Goal: Contribute content

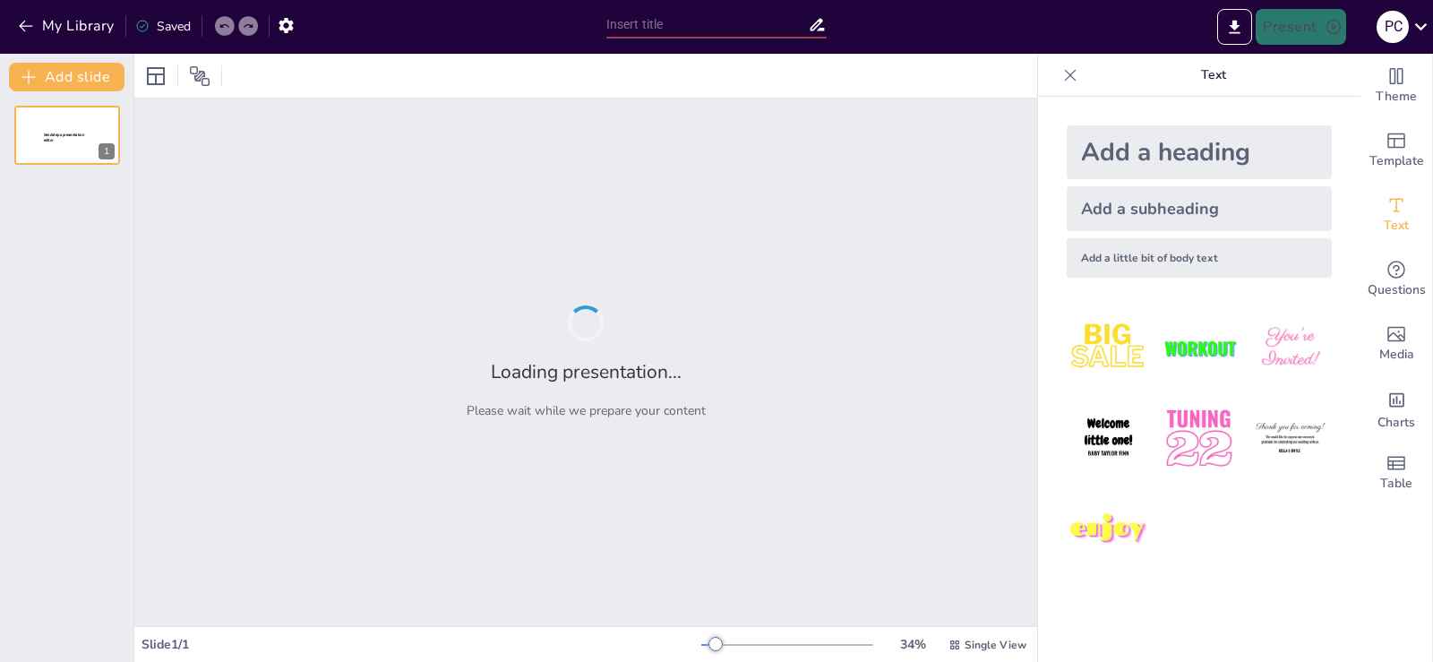
type input "Как легко зарабатывать на духовной психологии: от мечты к реальности"
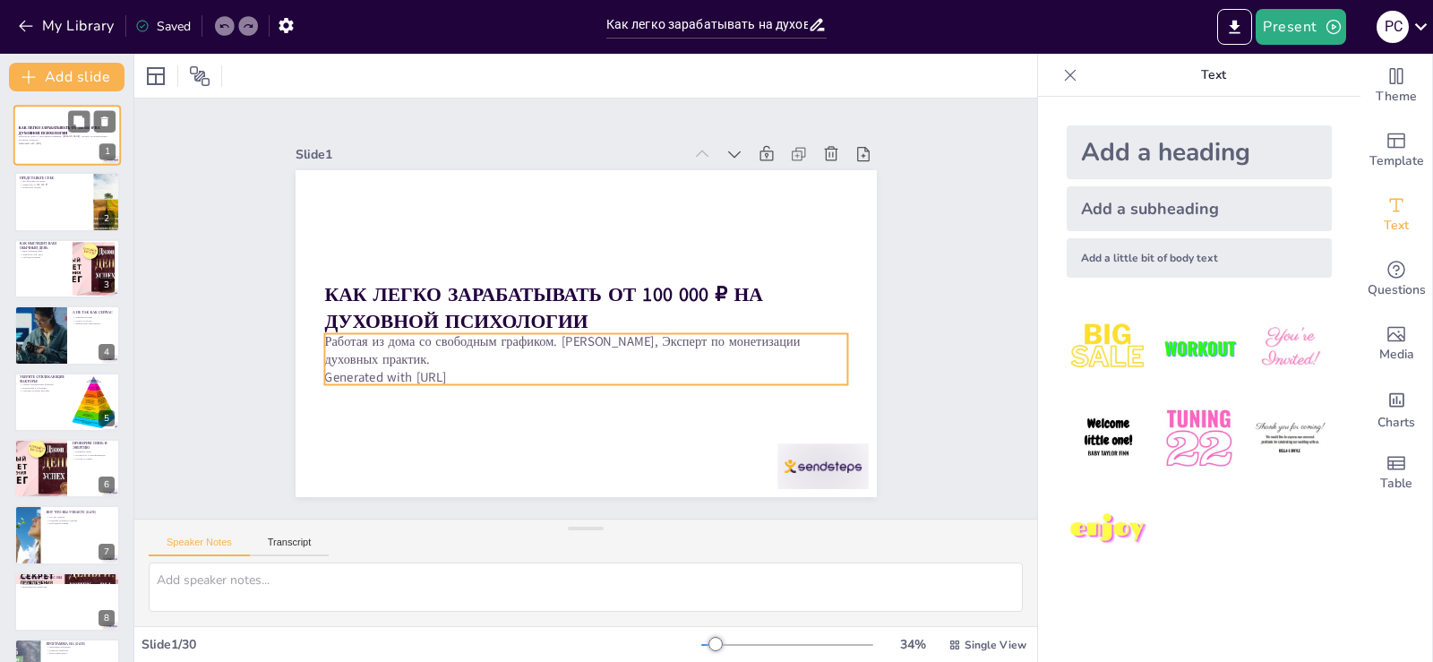
checkbox input "true"
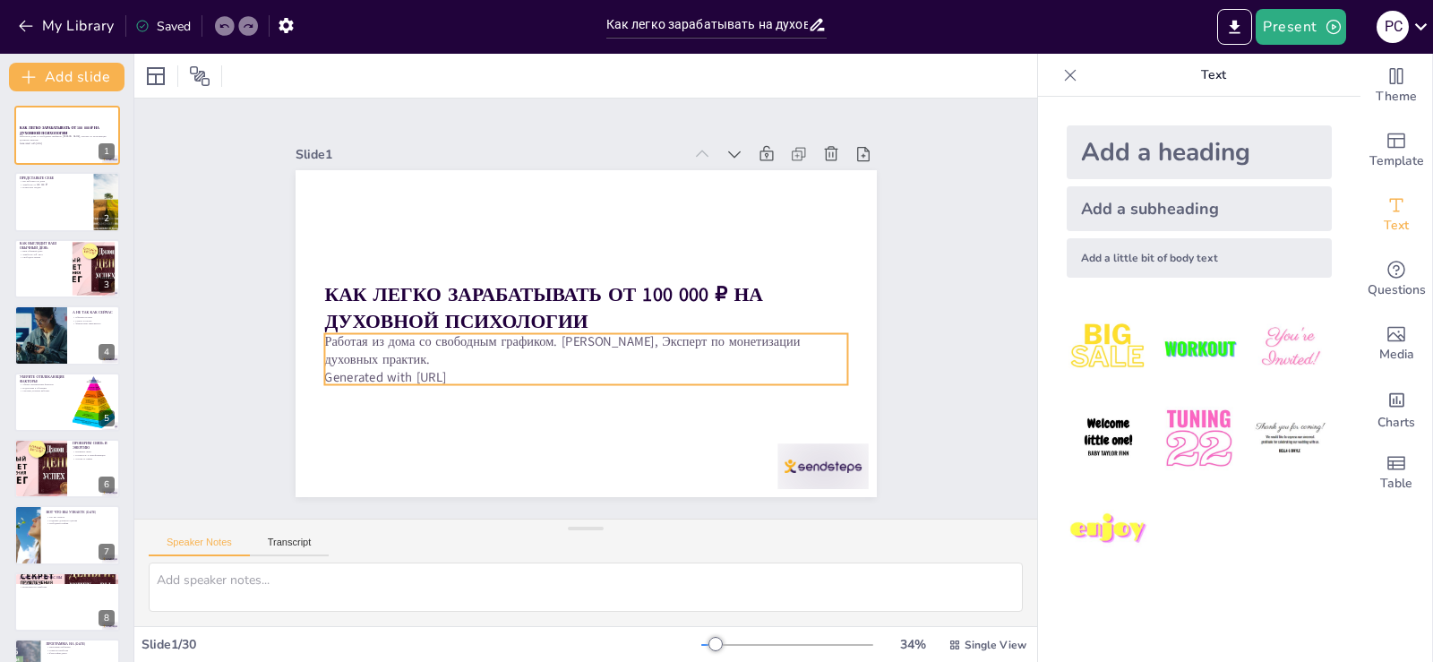
checkbox input "true"
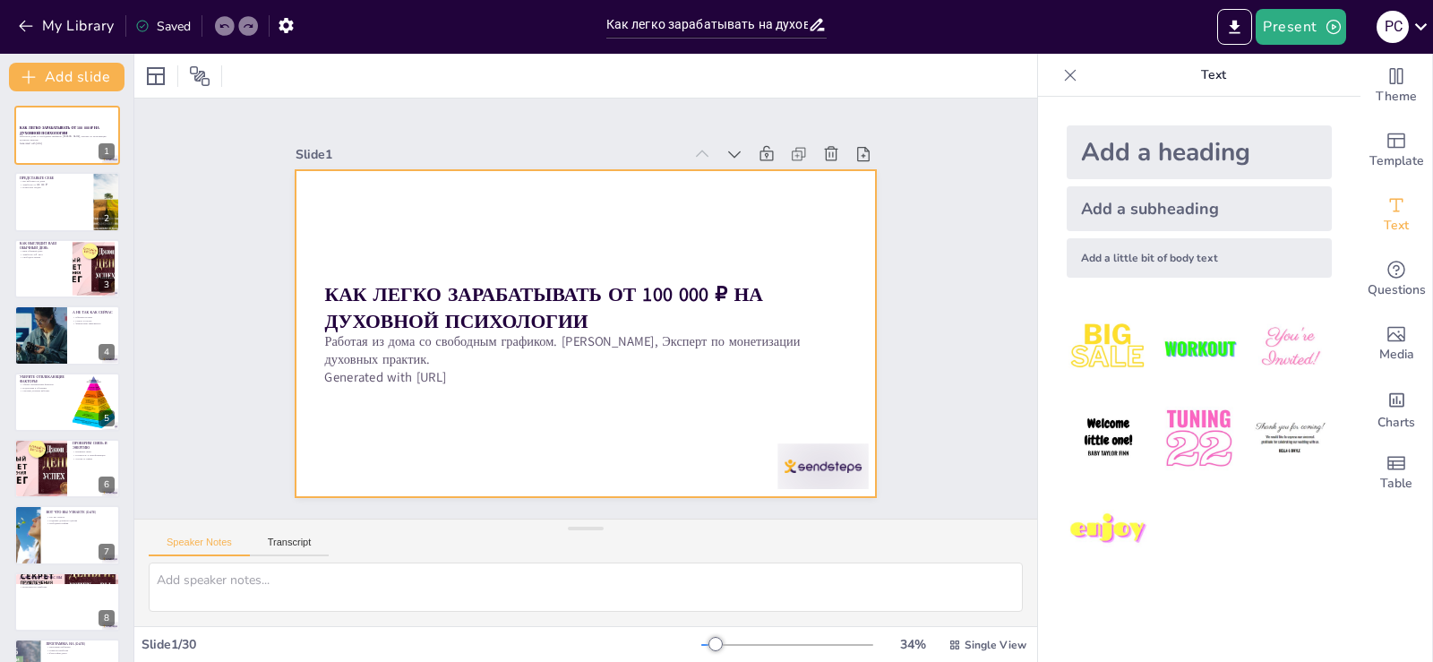
checkbox input "true"
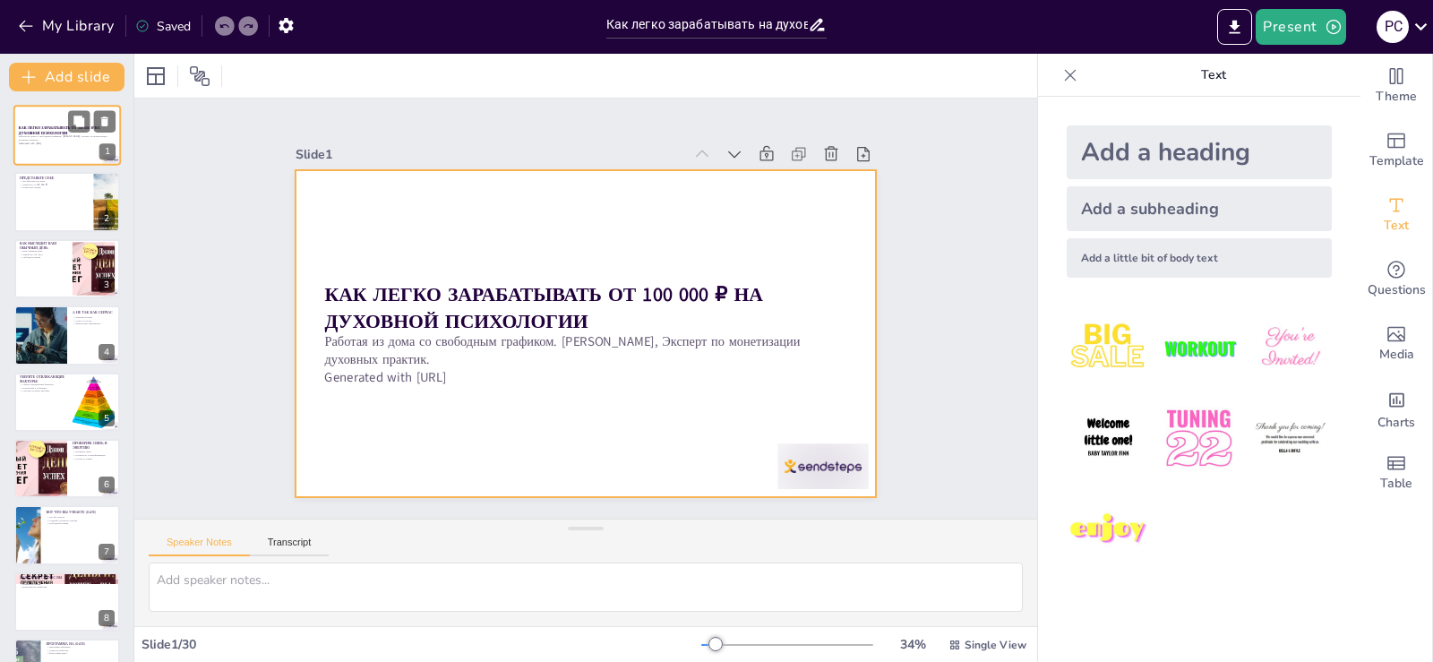
checkbox input "true"
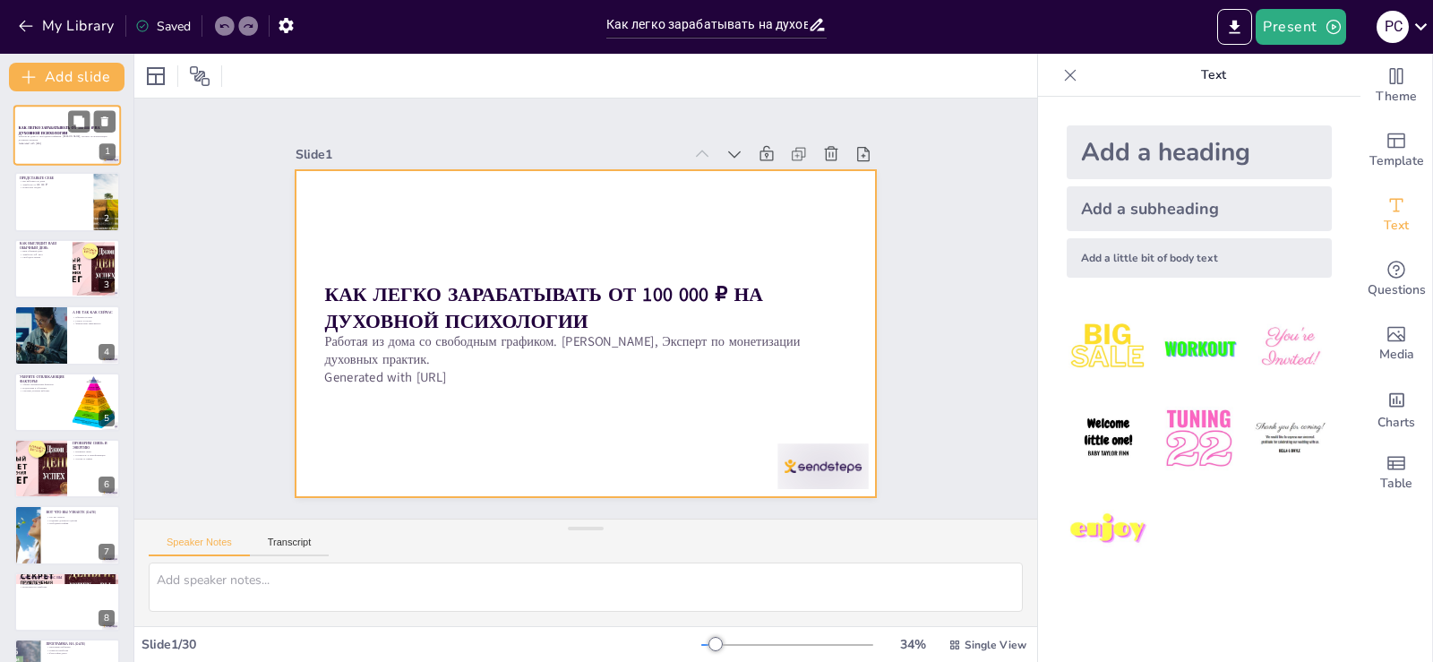
checkbox input "true"
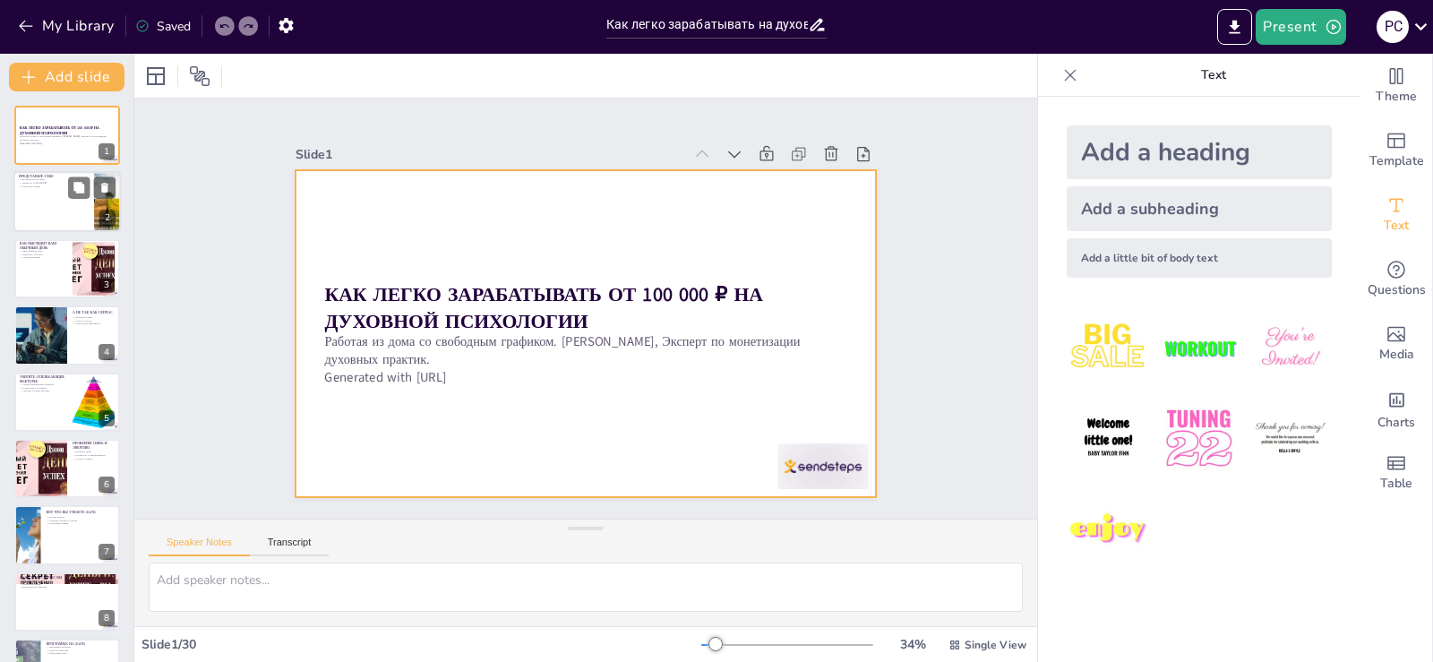
checkbox input "true"
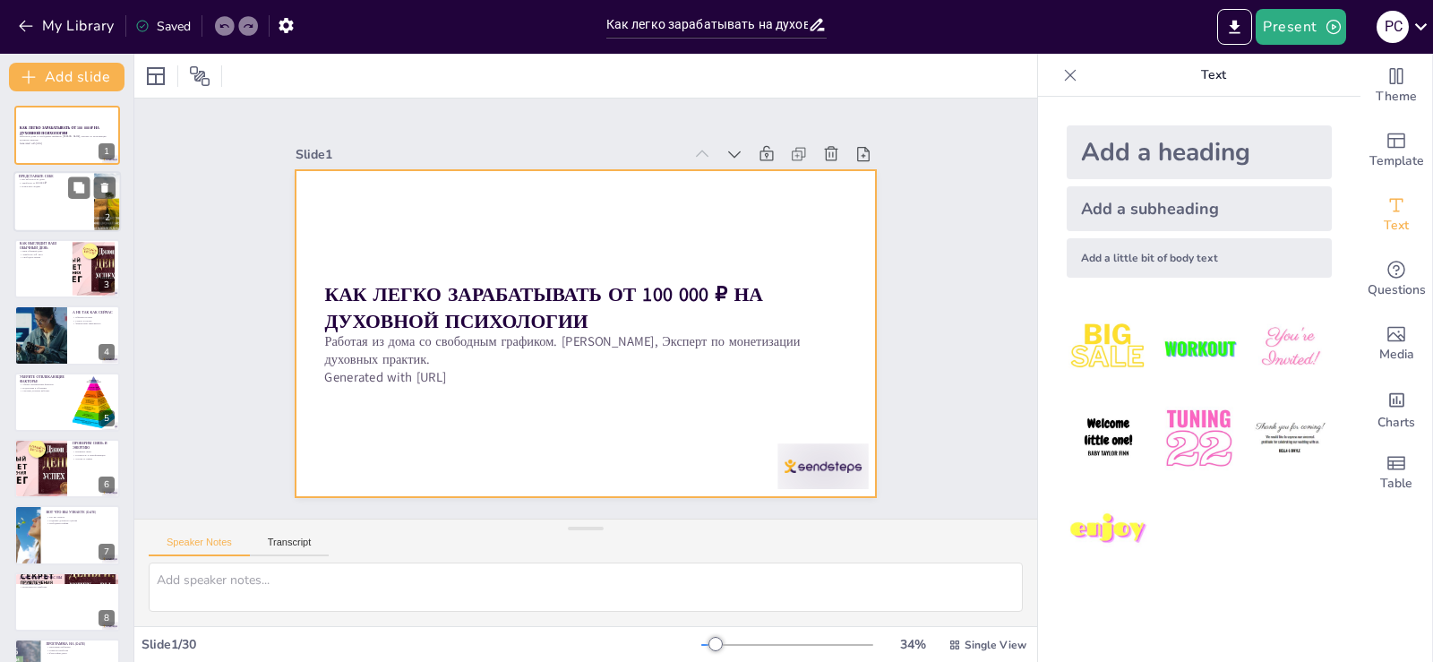
checkbox input "true"
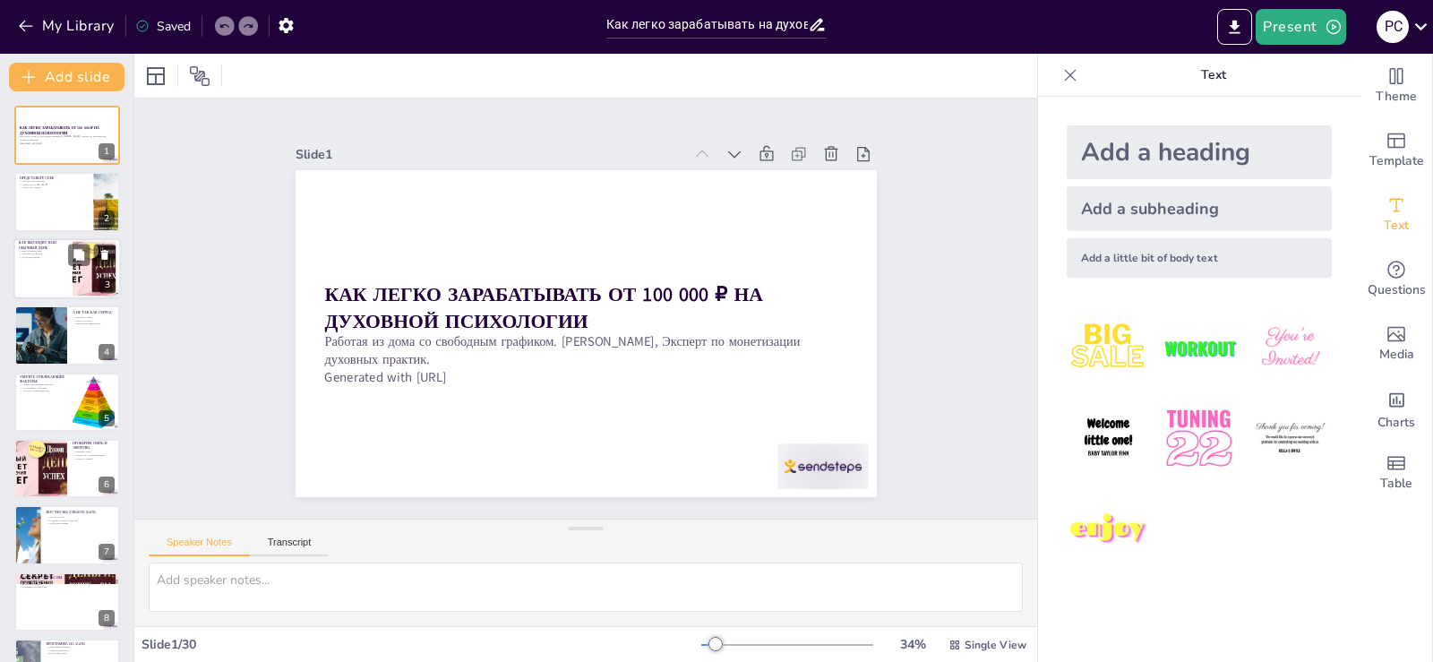
checkbox input "true"
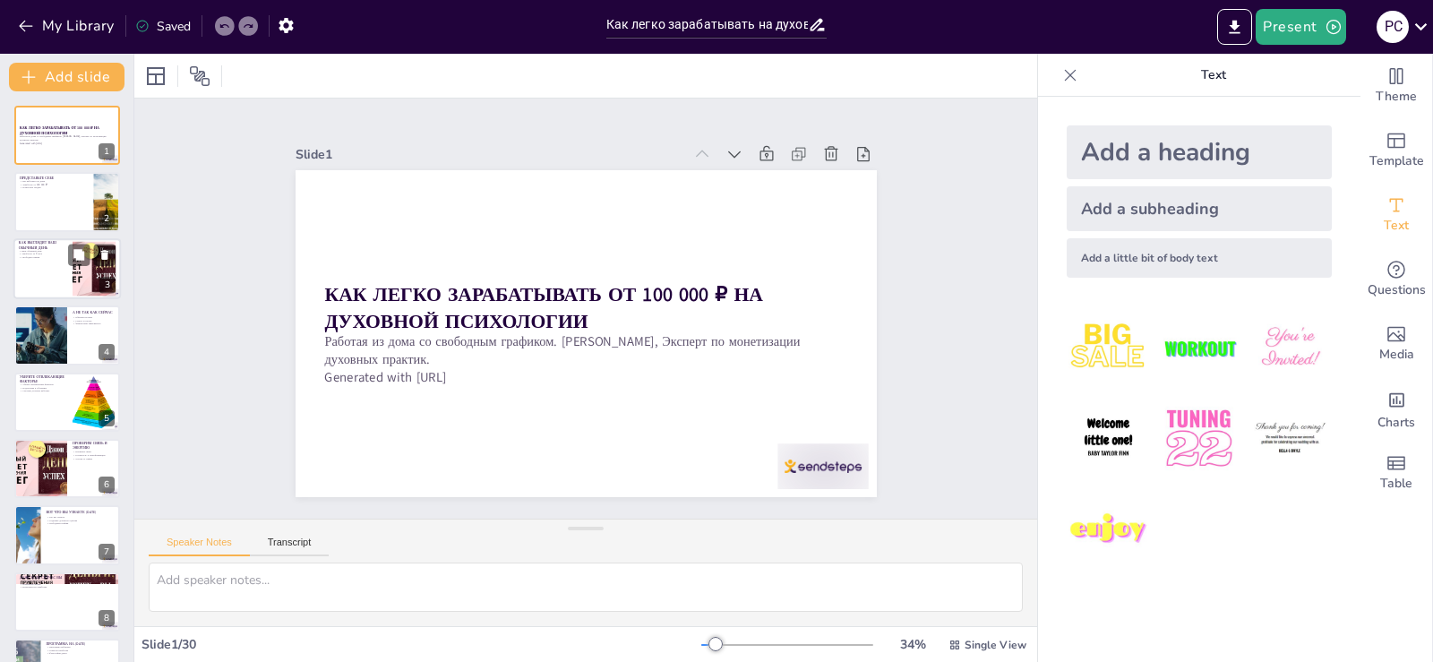
checkbox input "true"
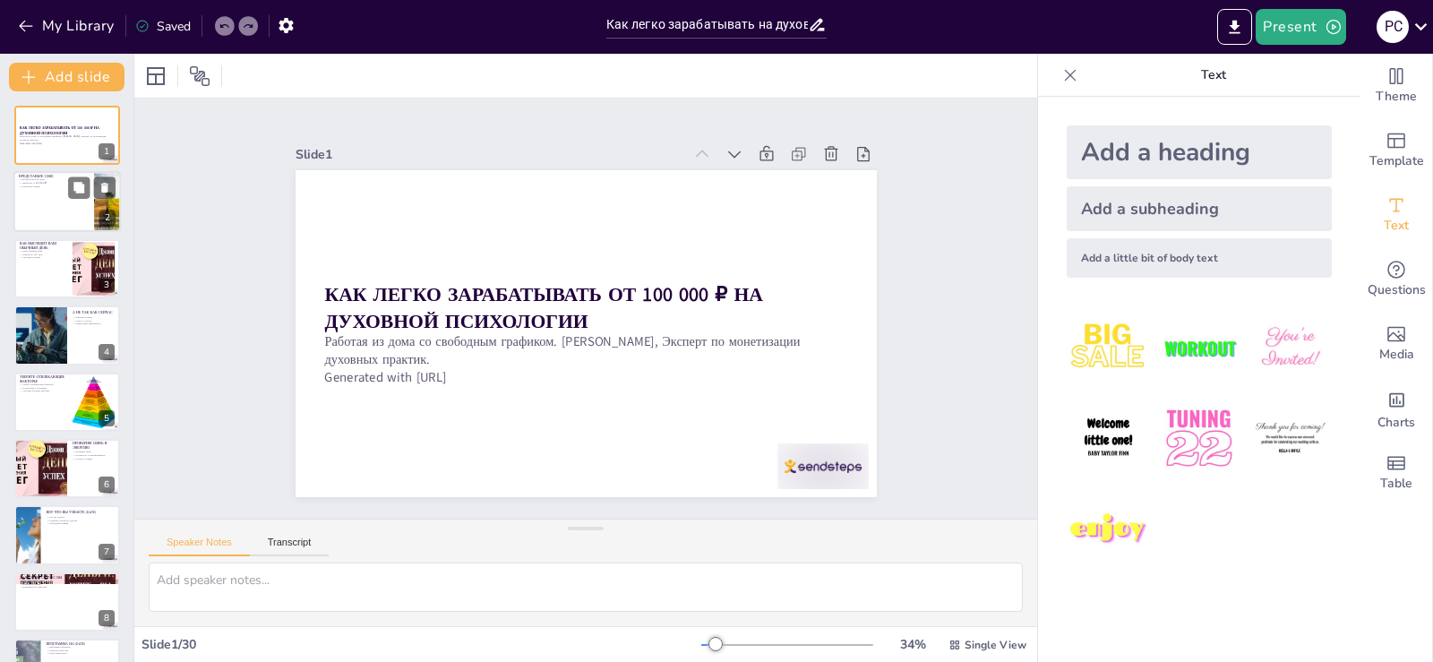
checkbox input "true"
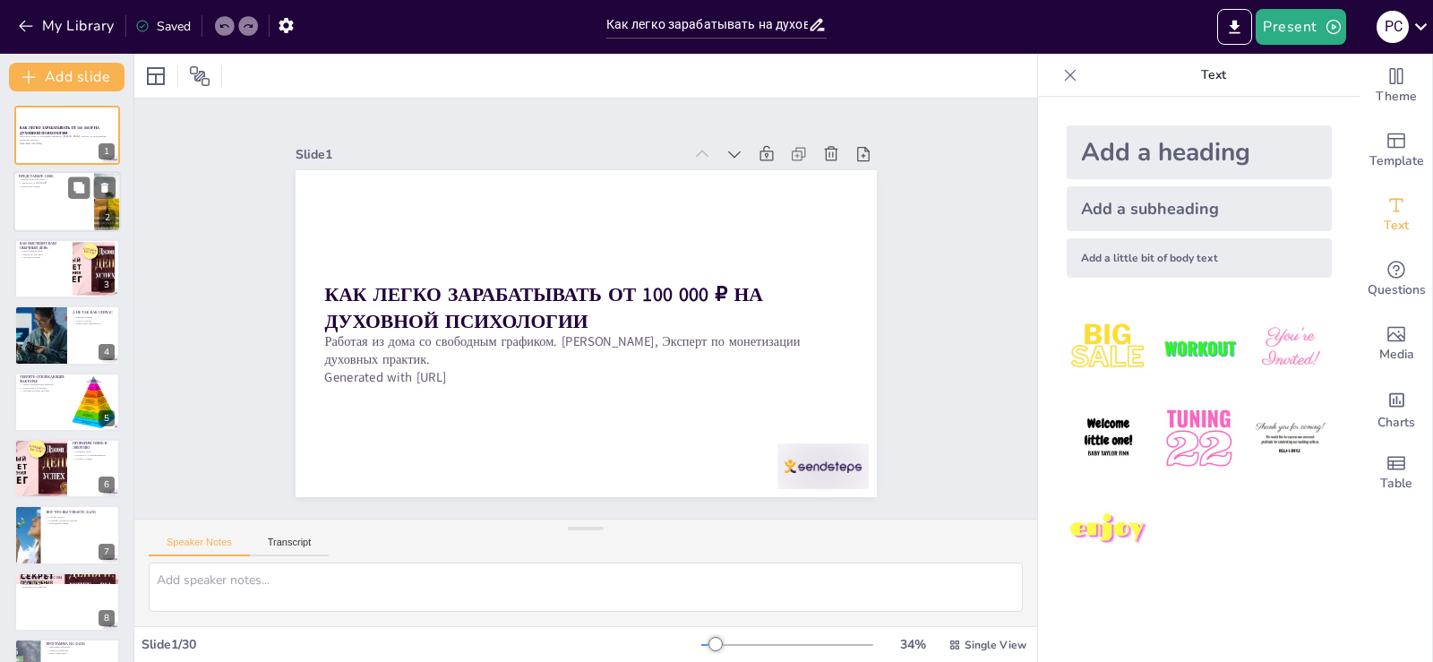
checkbox input "true"
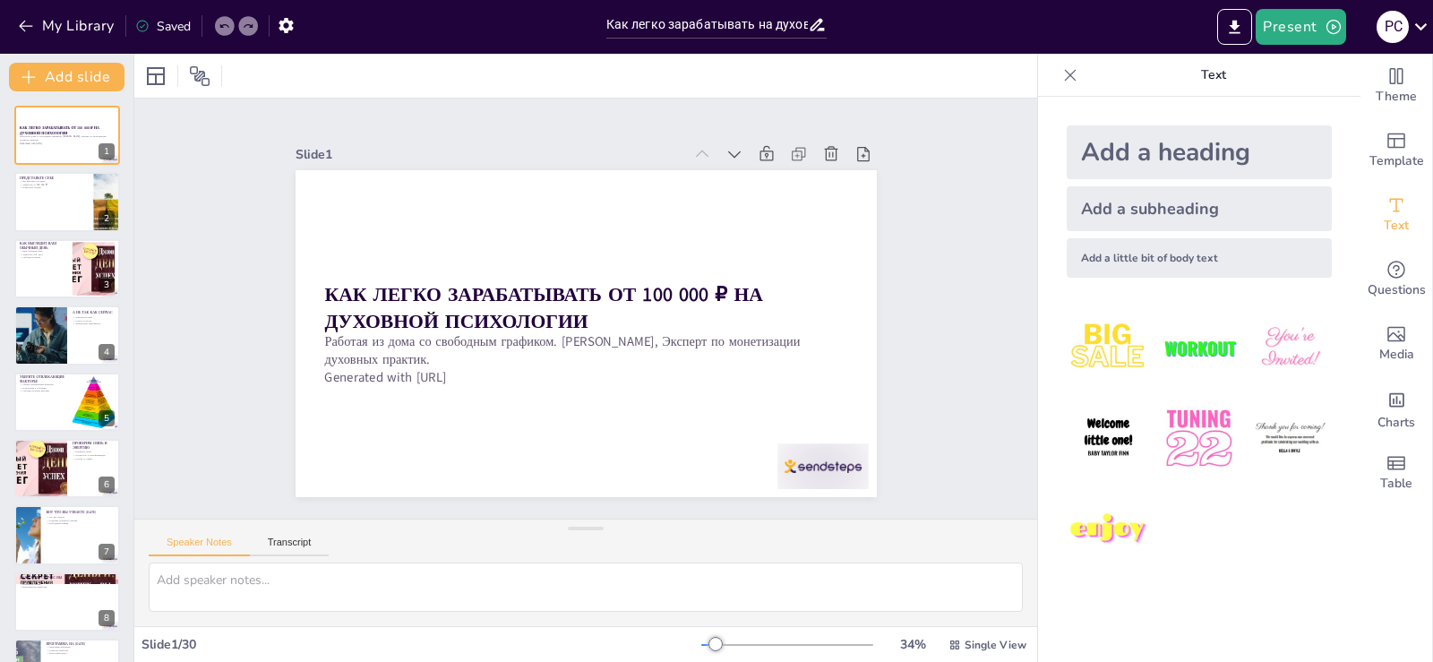
checkbox input "true"
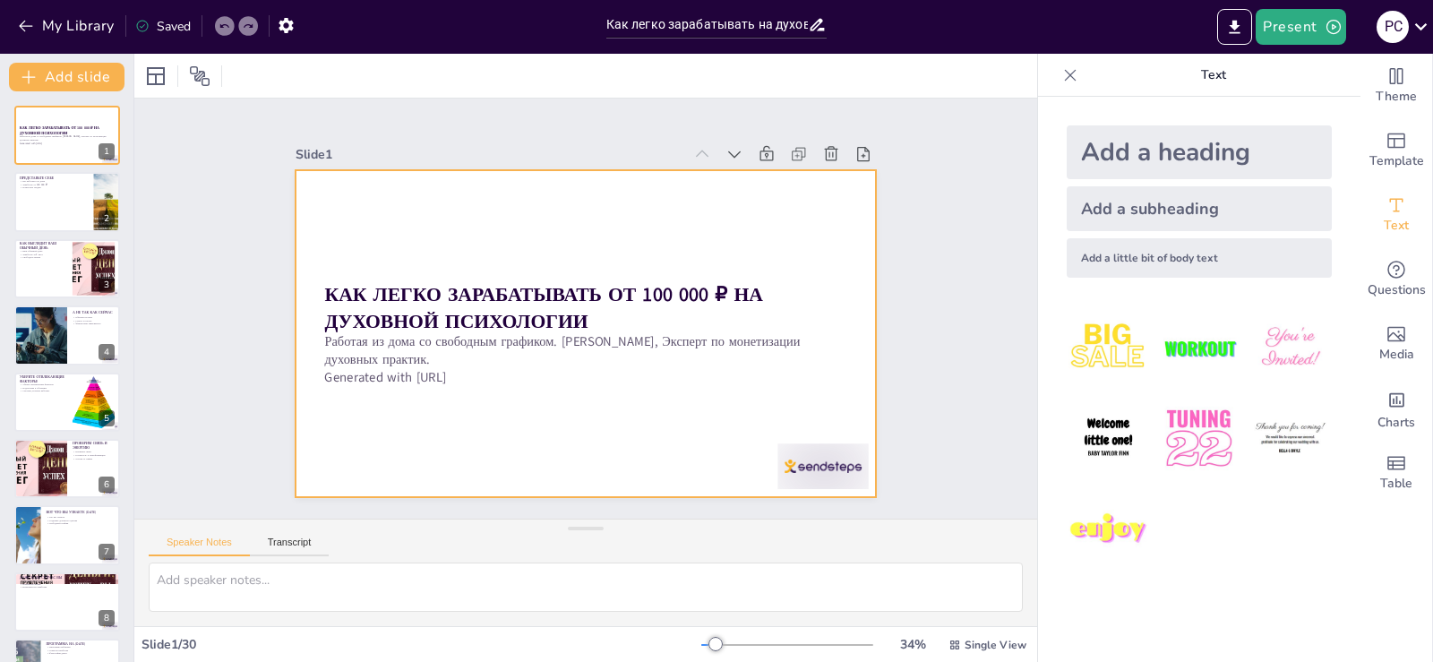
checkbox input "true"
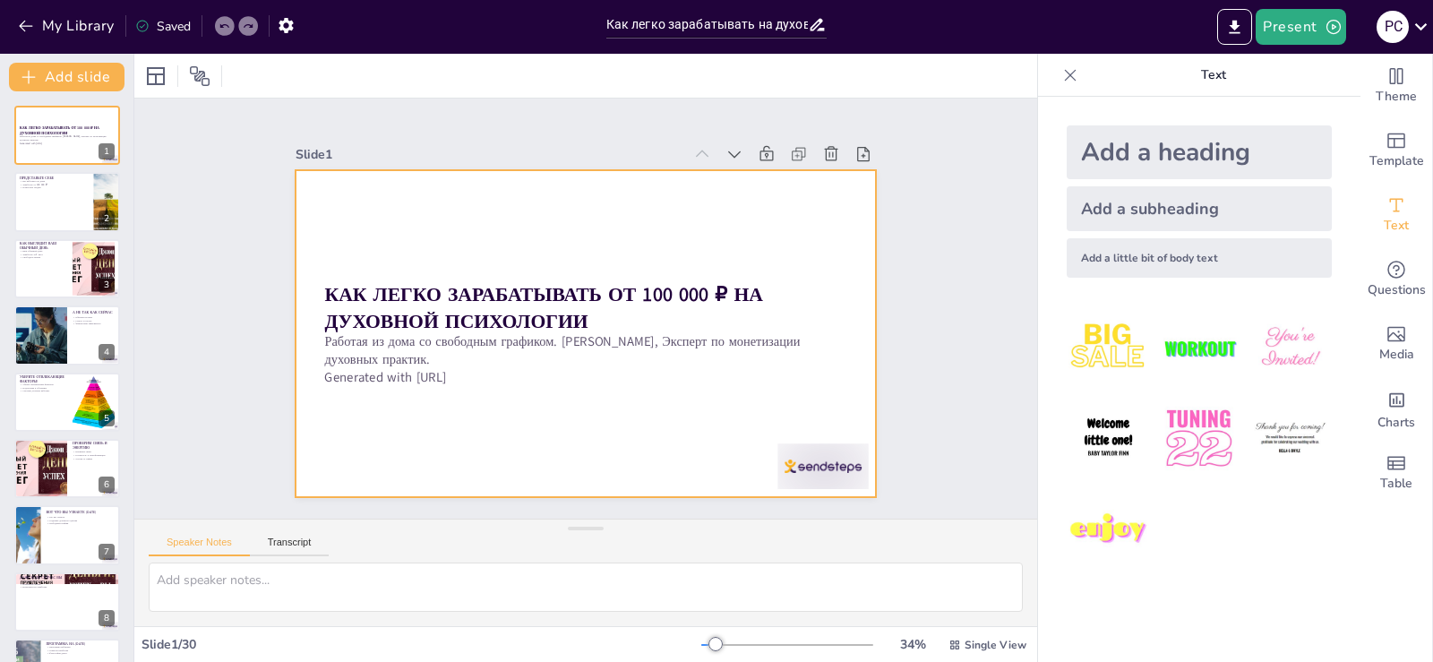
checkbox input "true"
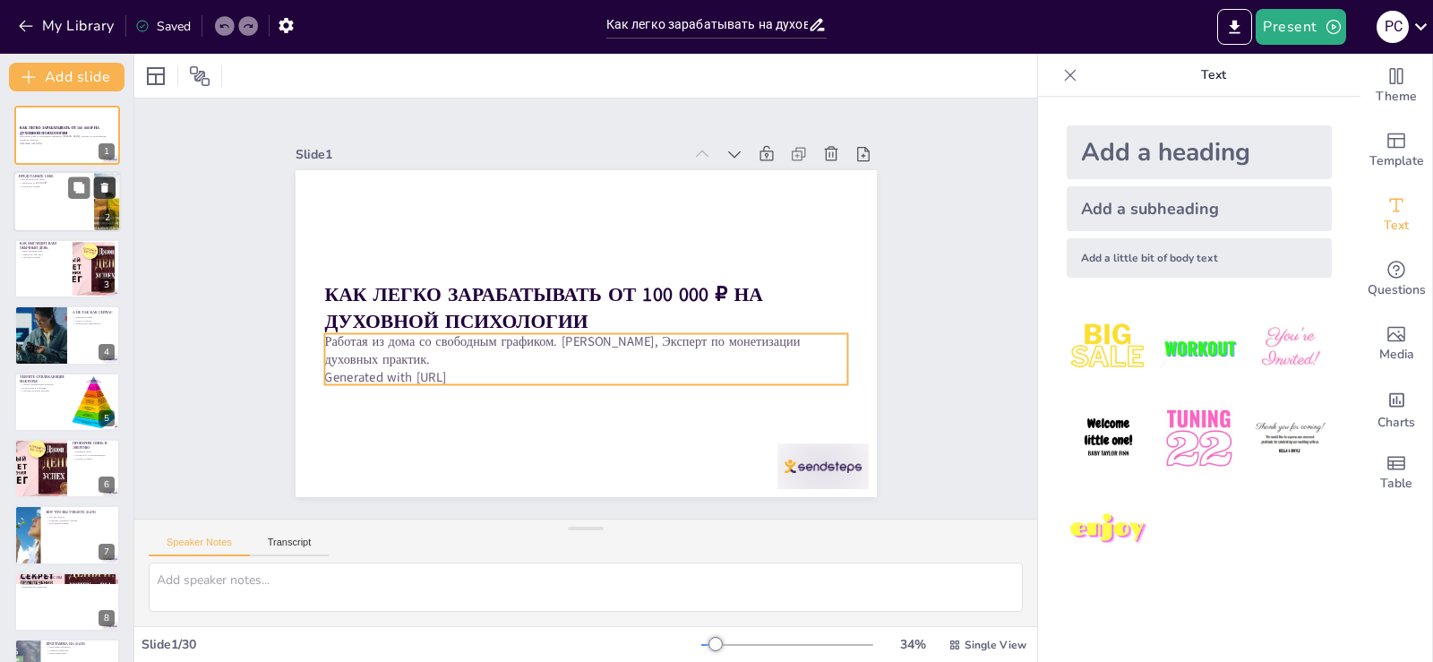
checkbox input "true"
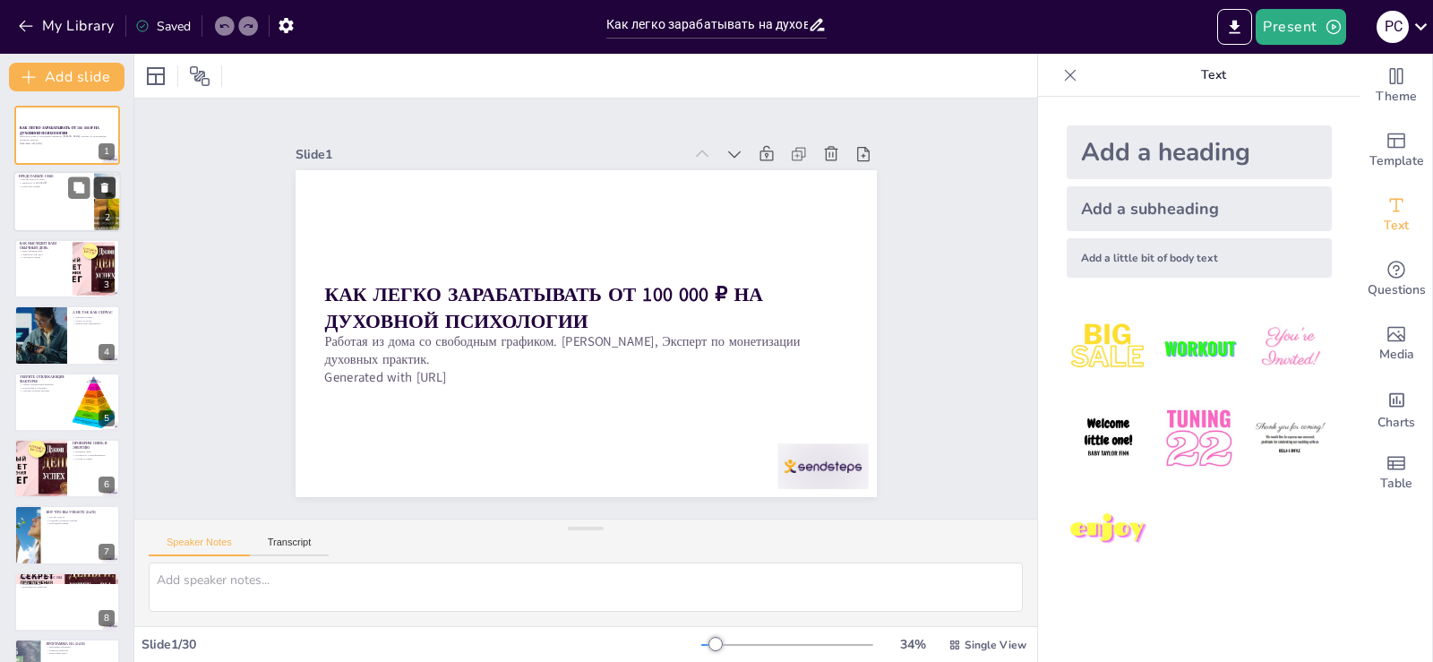
checkbox input "true"
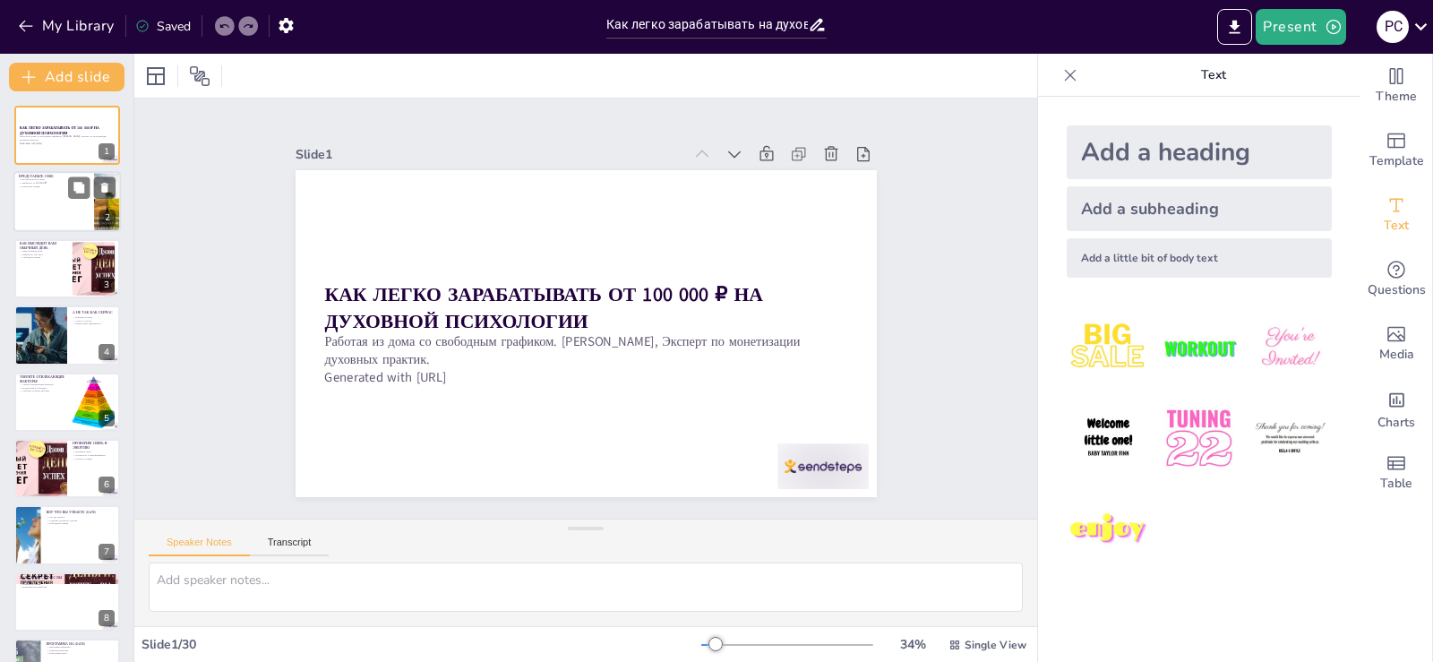
checkbox input "true"
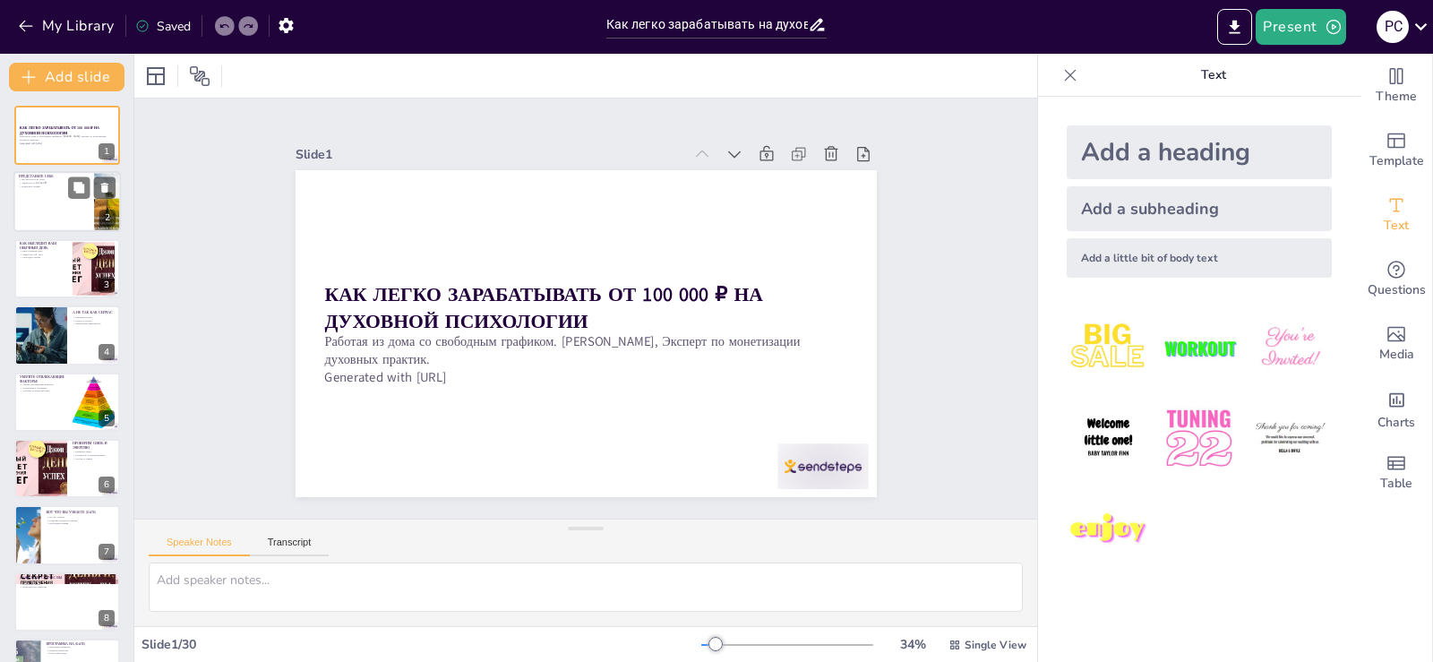
checkbox input "true"
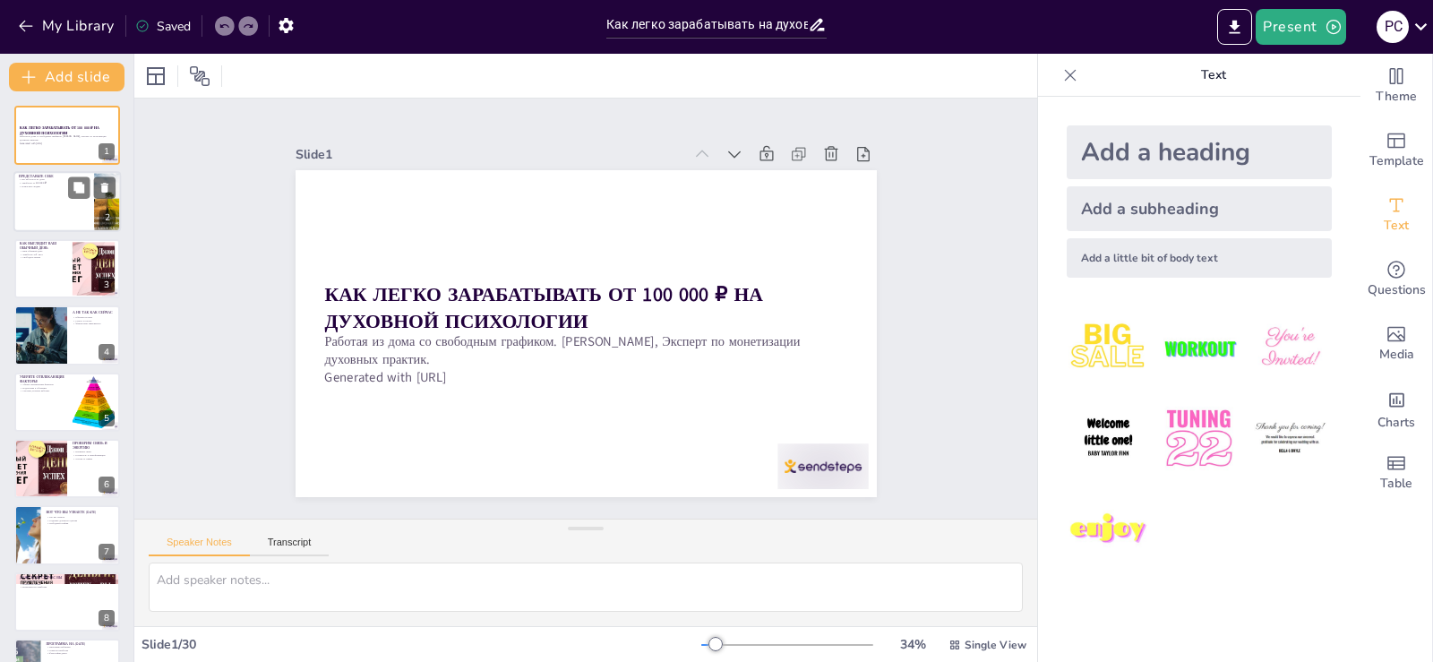
checkbox input "true"
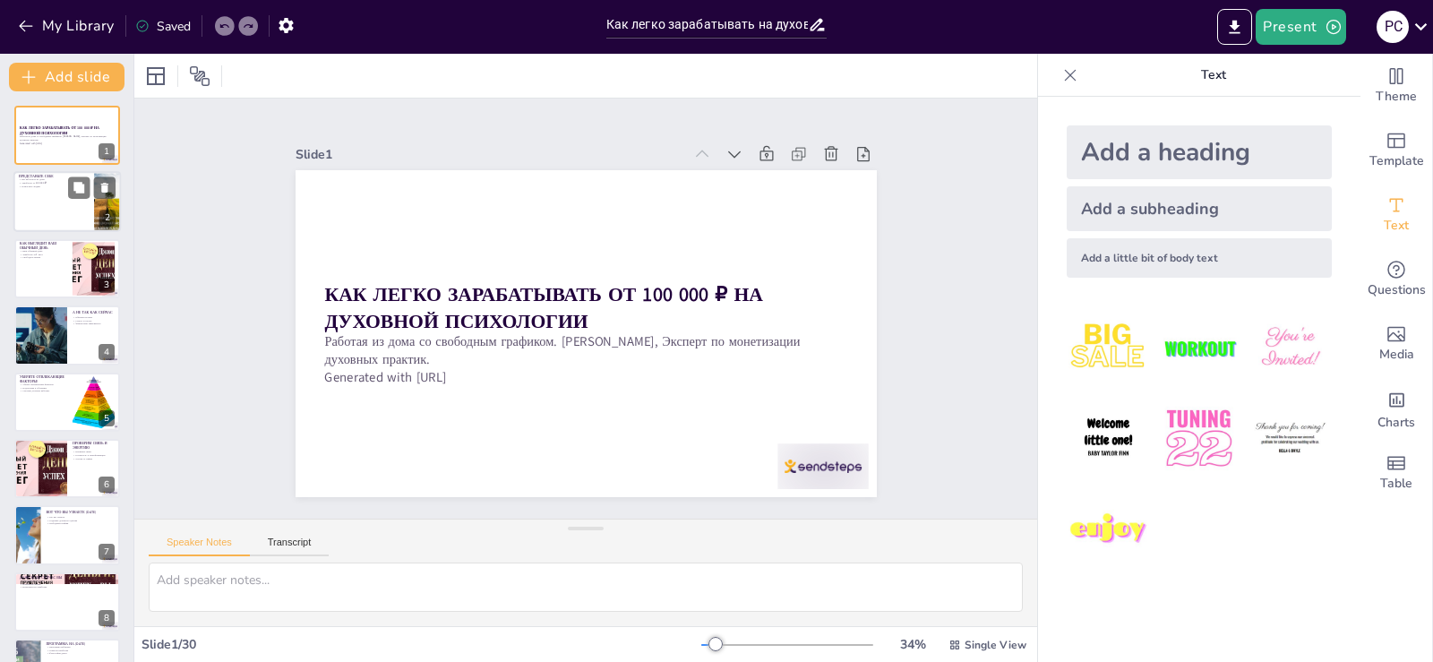
checkbox input "true"
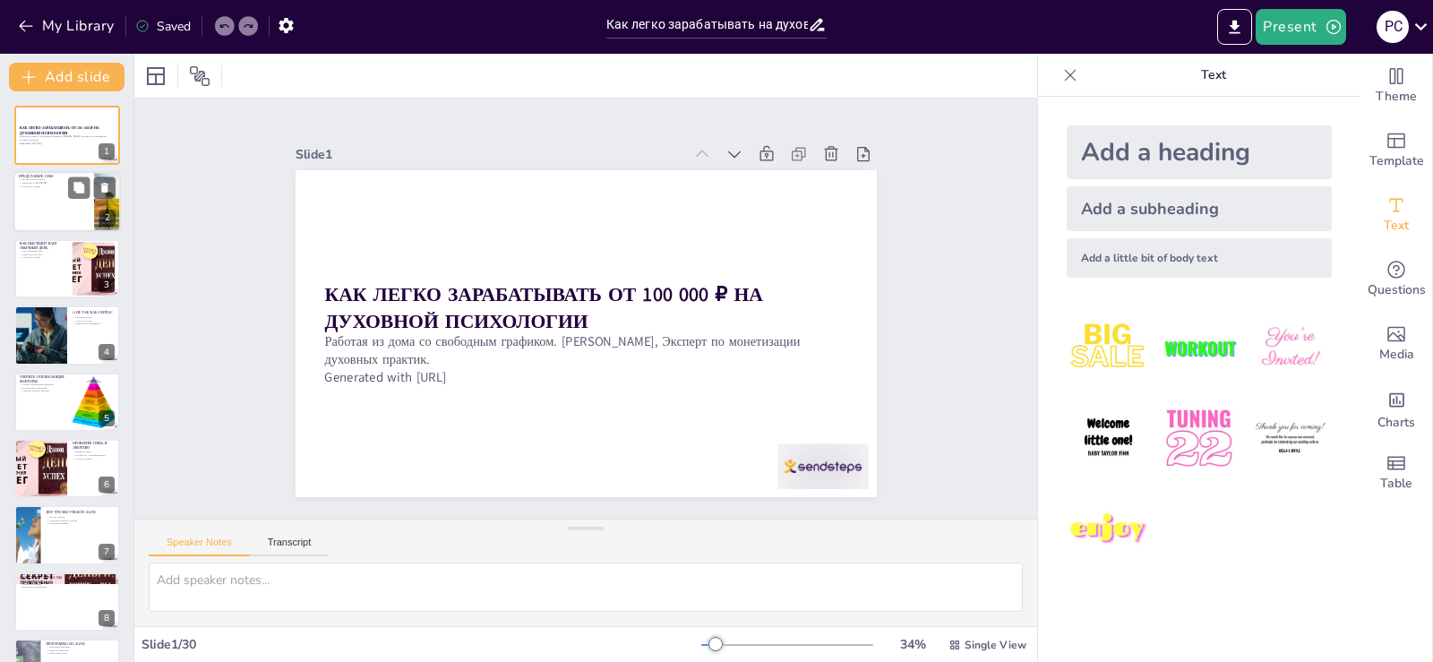
click at [32, 192] on div at bounding box center [66, 202] width 107 height 61
type textarea "Loremi do sita consecteturad elitseddoe temporincid utl etdolo magna. Ali en ad…"
checkbox input "true"
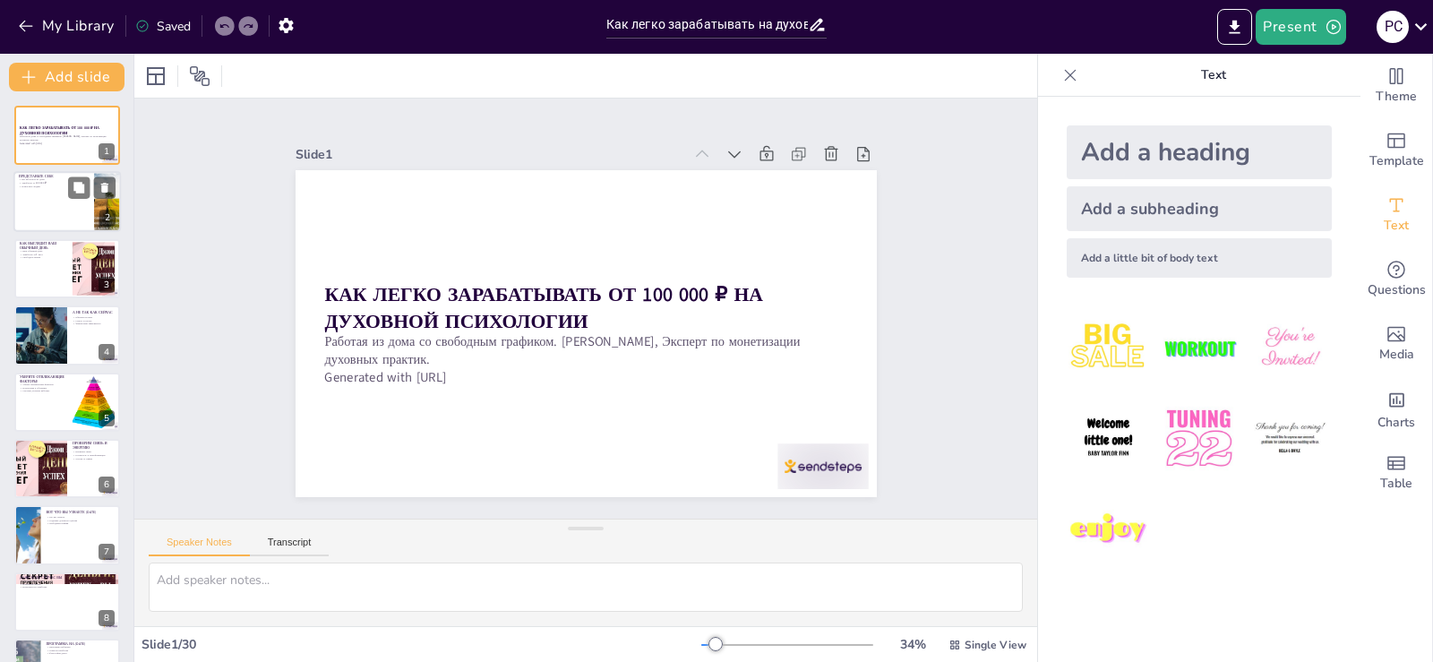
checkbox input "true"
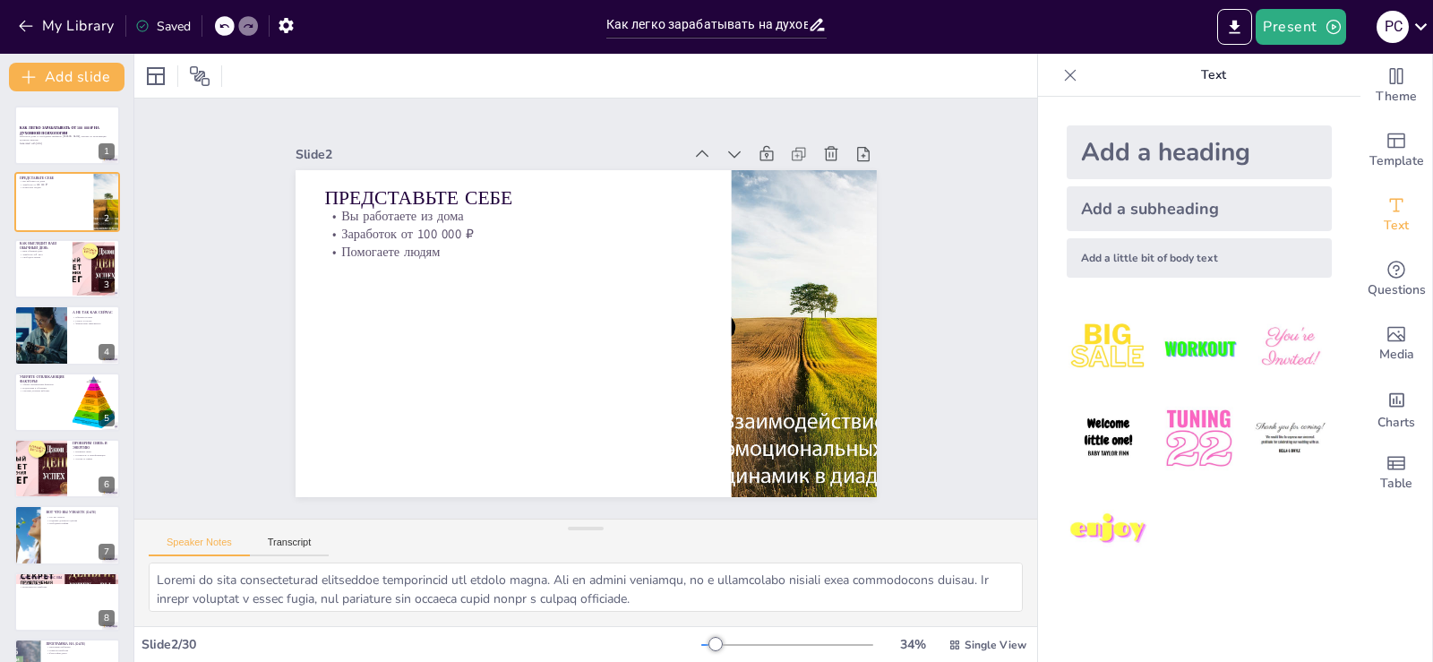
checkbox input "true"
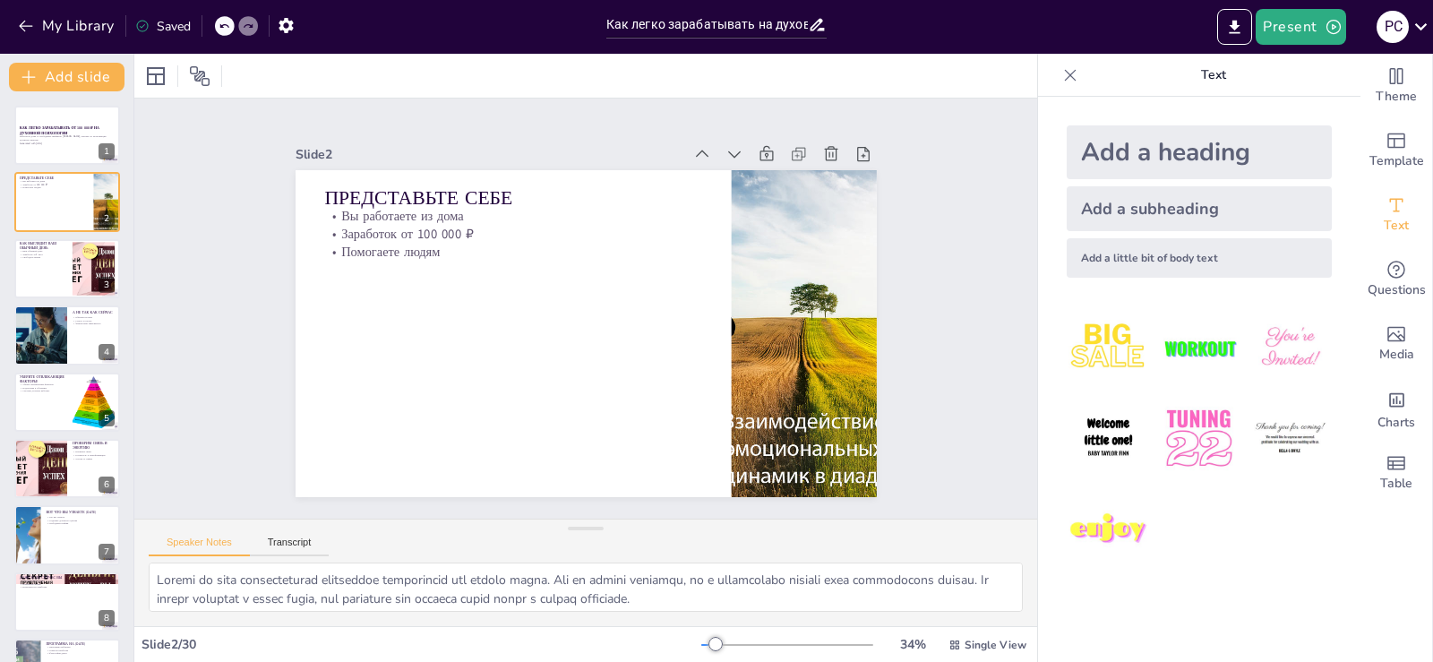
checkbox input "true"
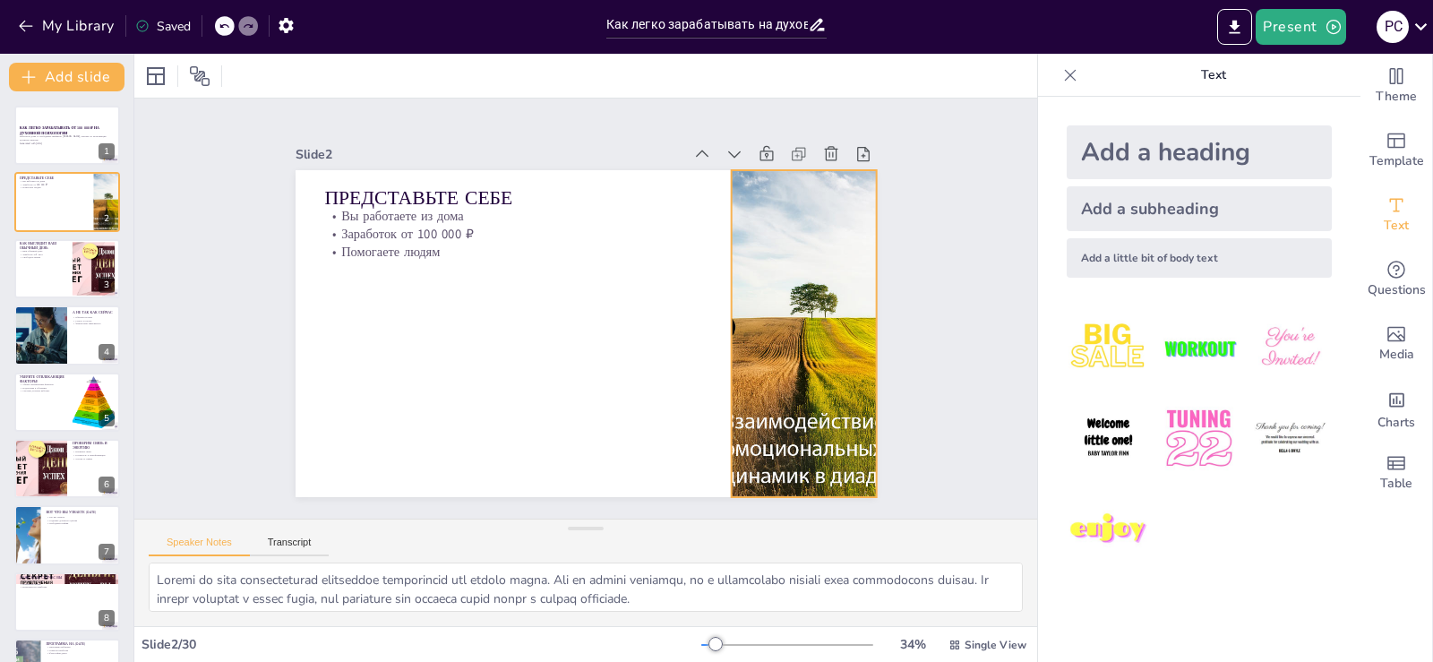
checkbox input "true"
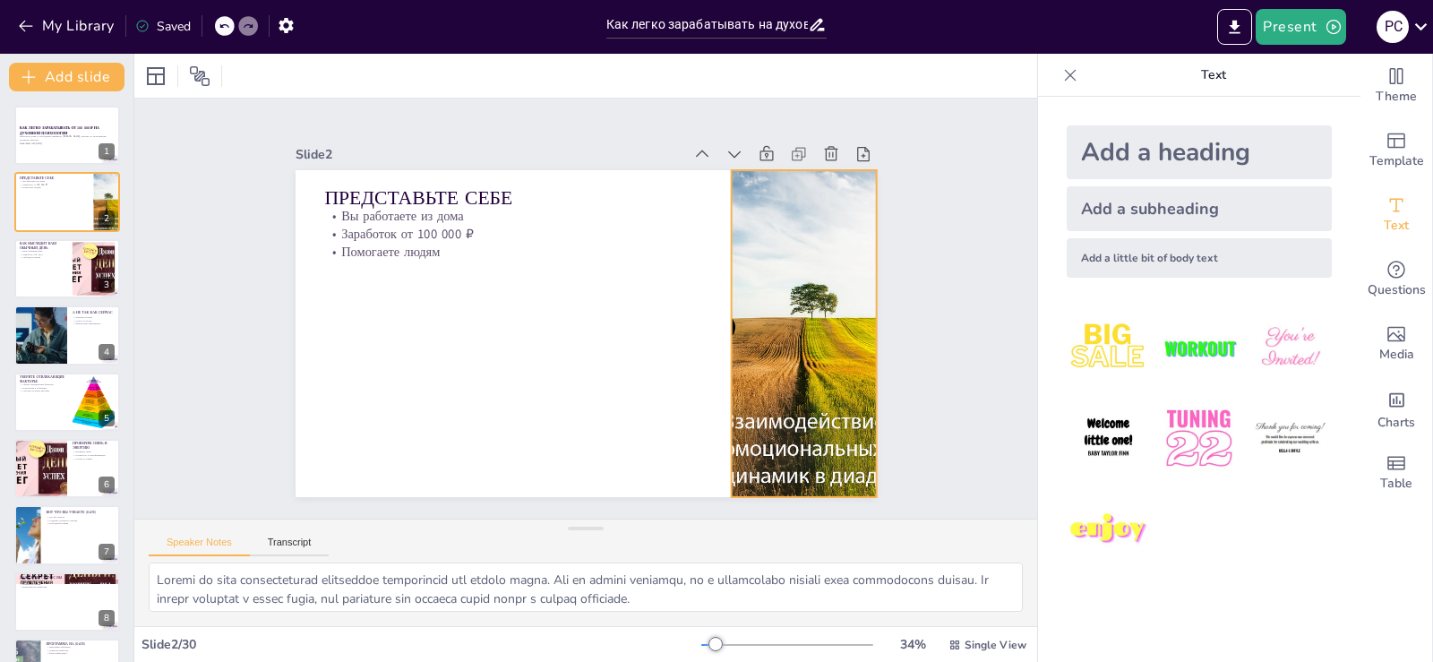
click at [785, 440] on div at bounding box center [498, 107] width 574 height 666
checkbox input "true"
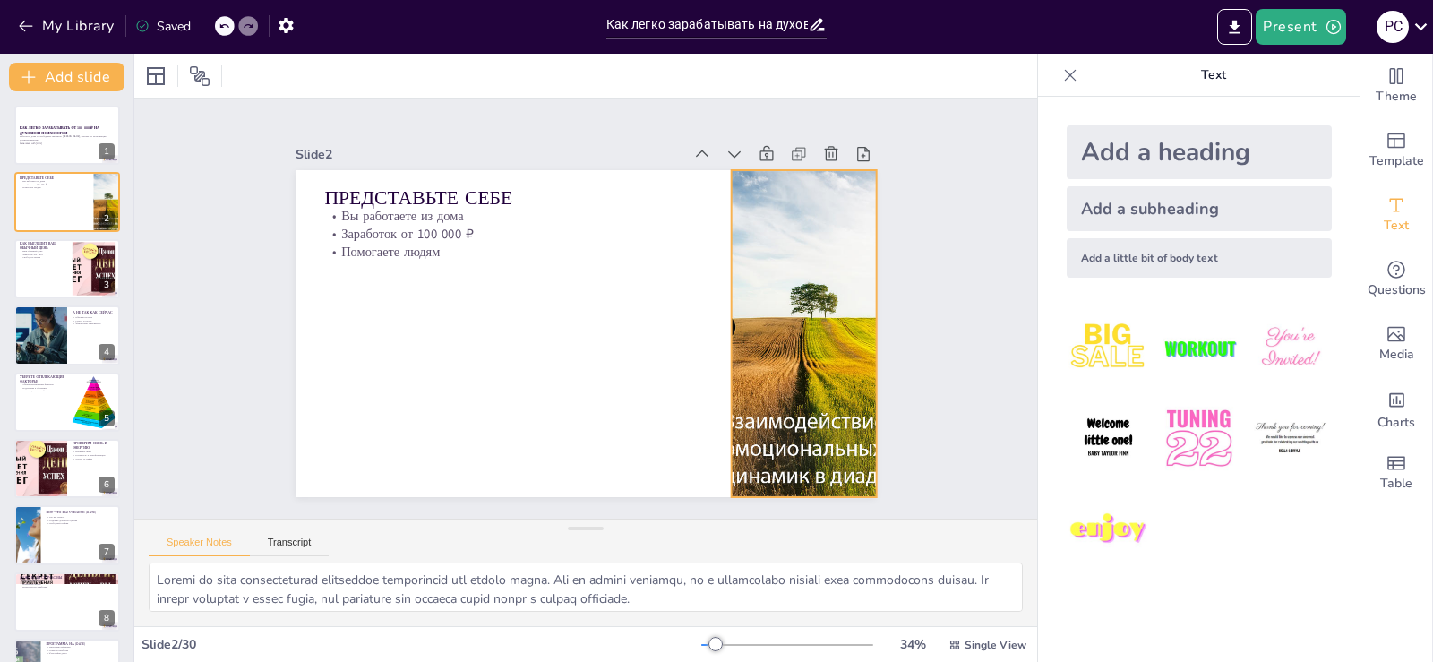
checkbox input "true"
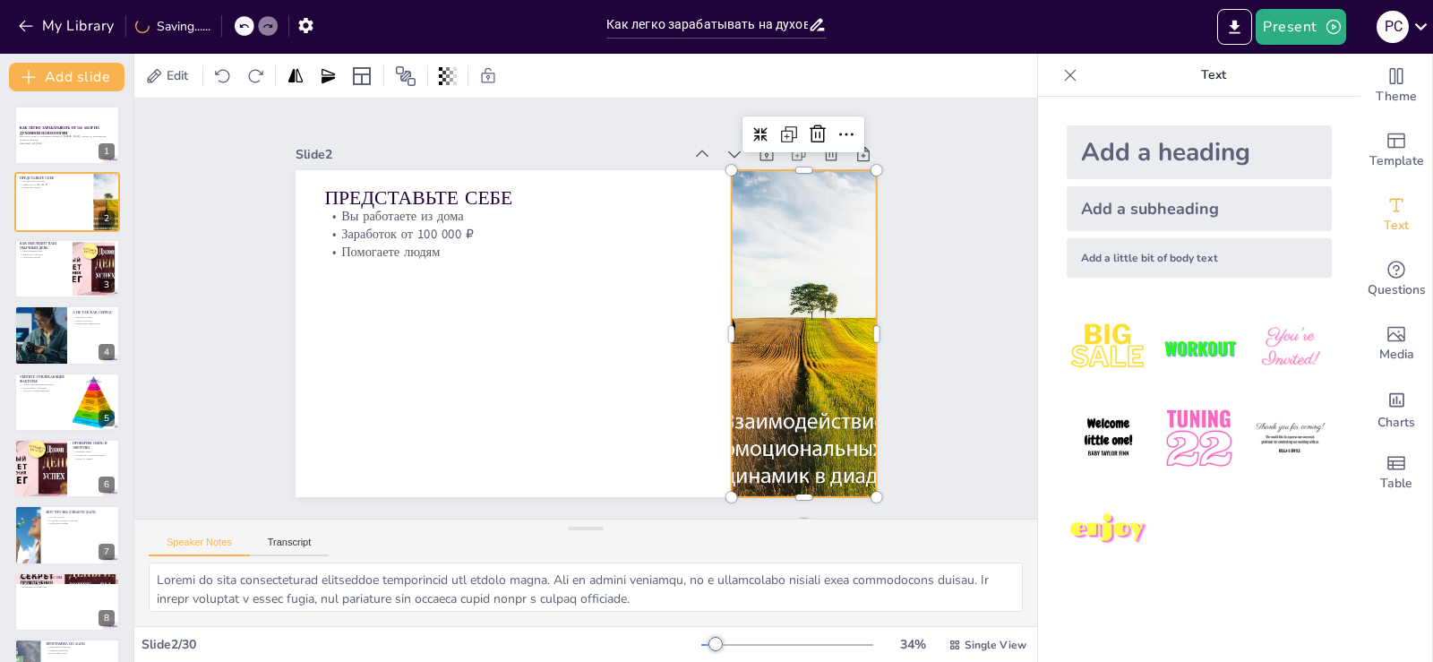
checkbox input "true"
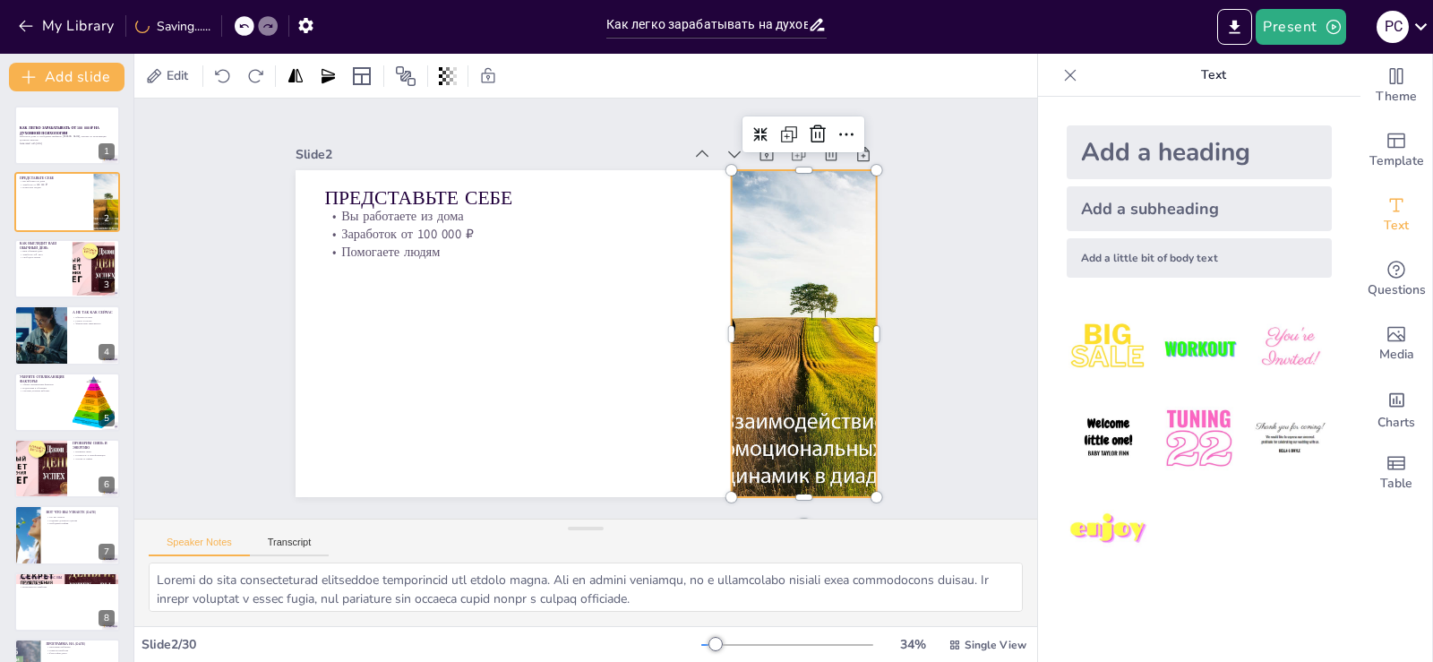
checkbox input "true"
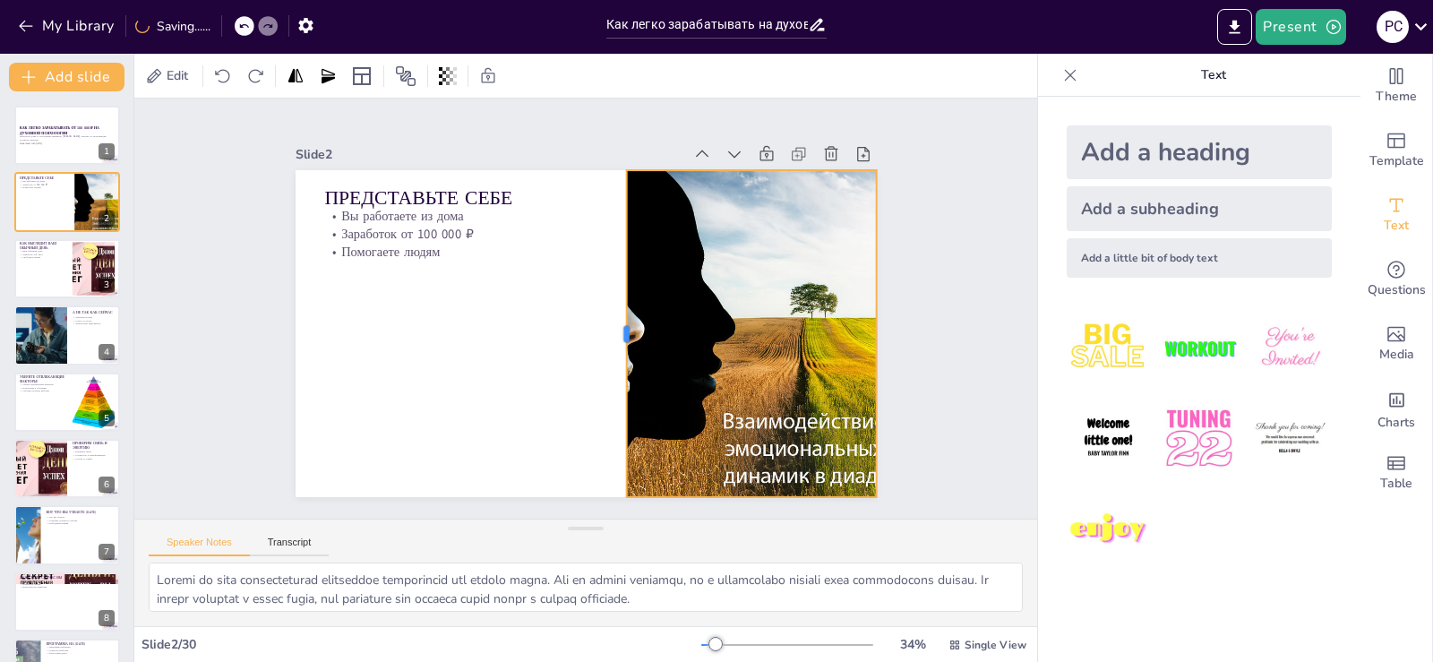
checkbox input "true"
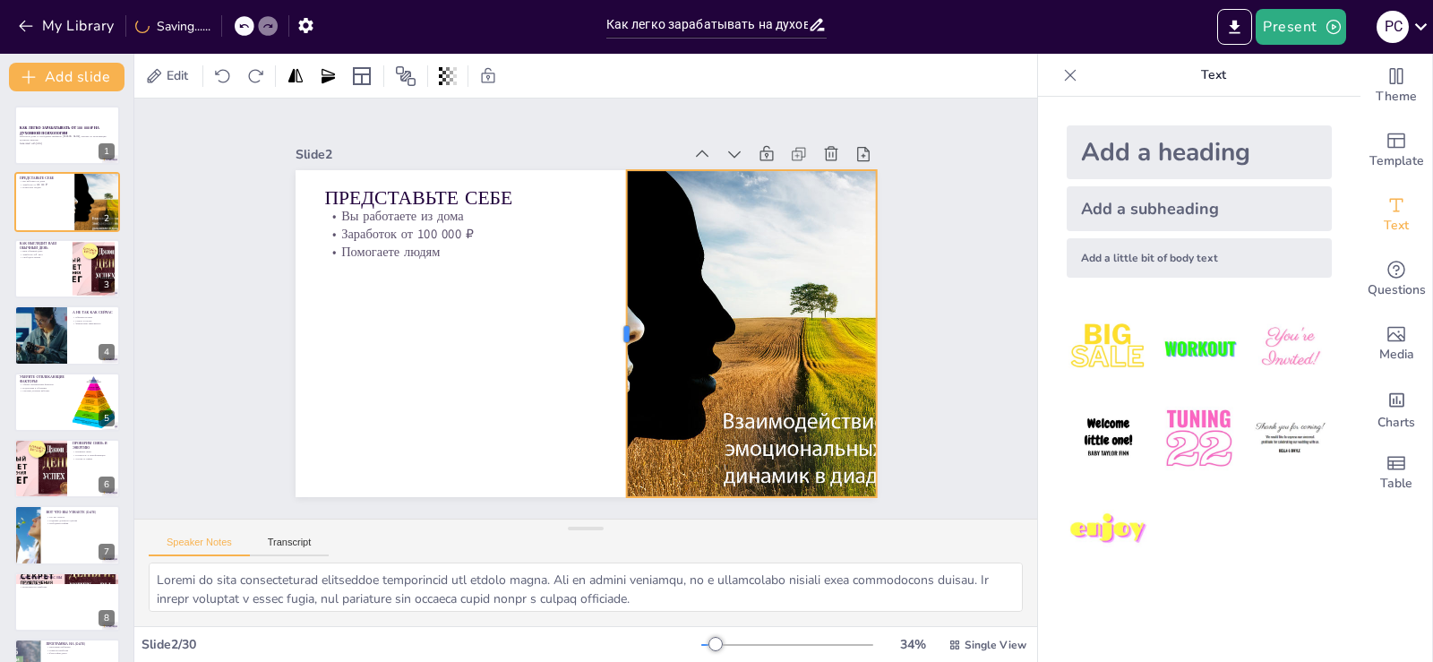
checkbox input "true"
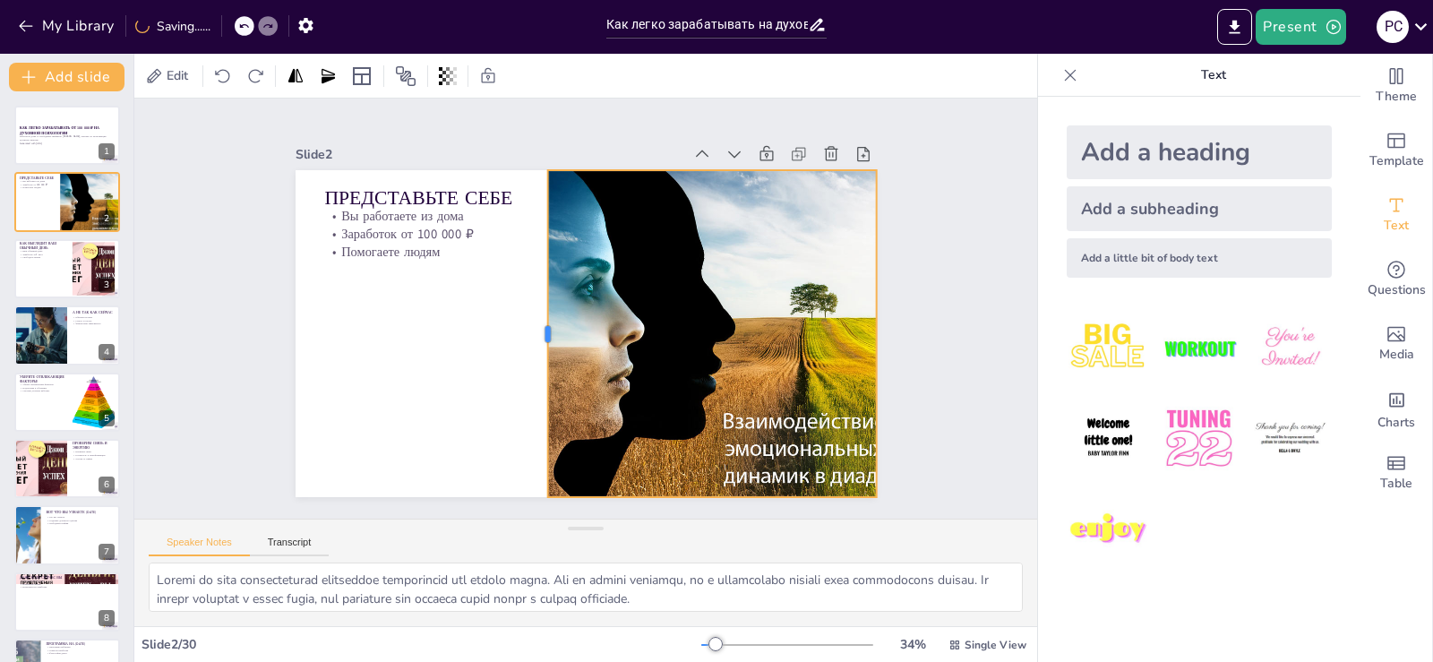
checkbox input "true"
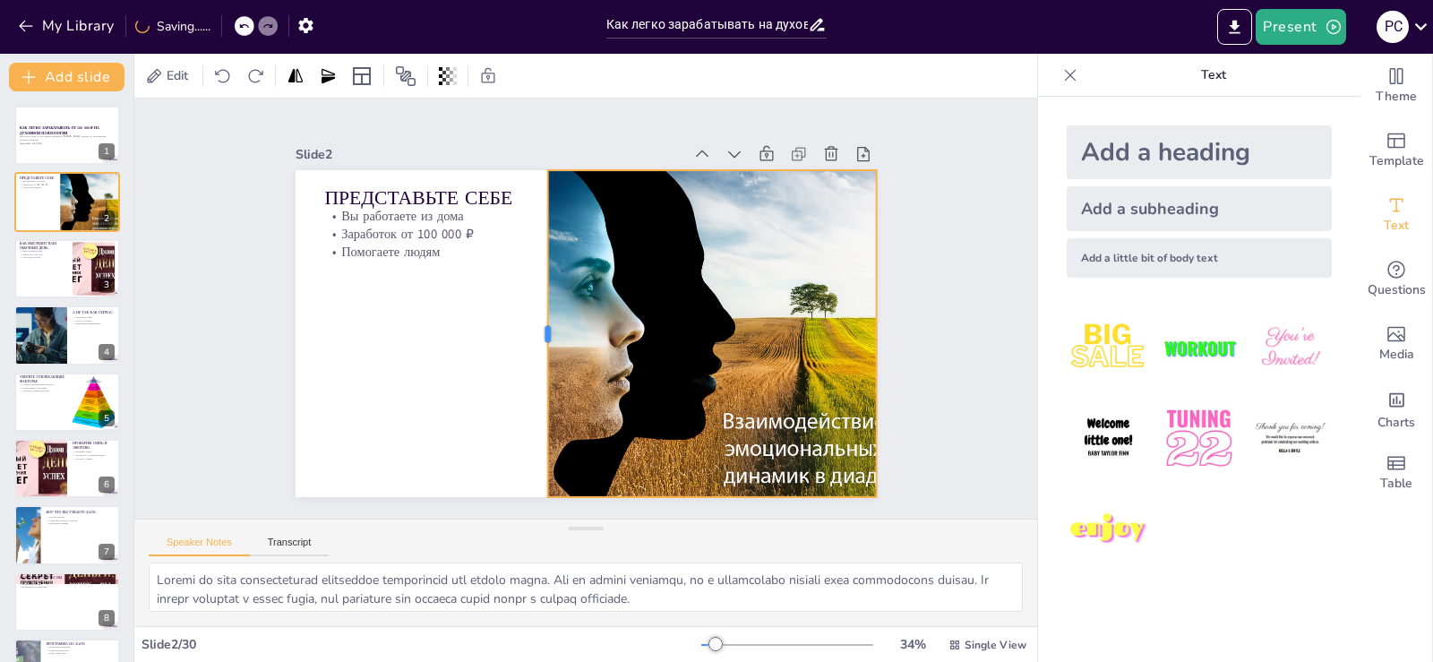
checkbox input "true"
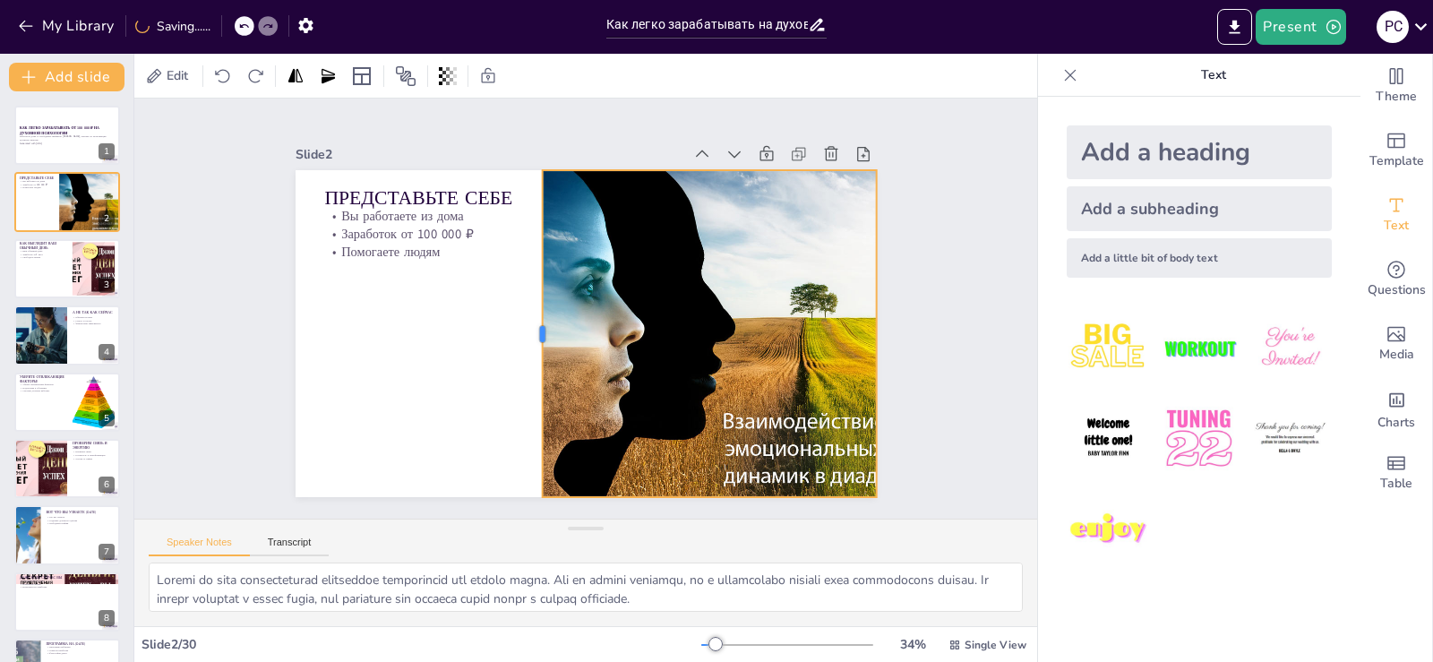
checkbox input "true"
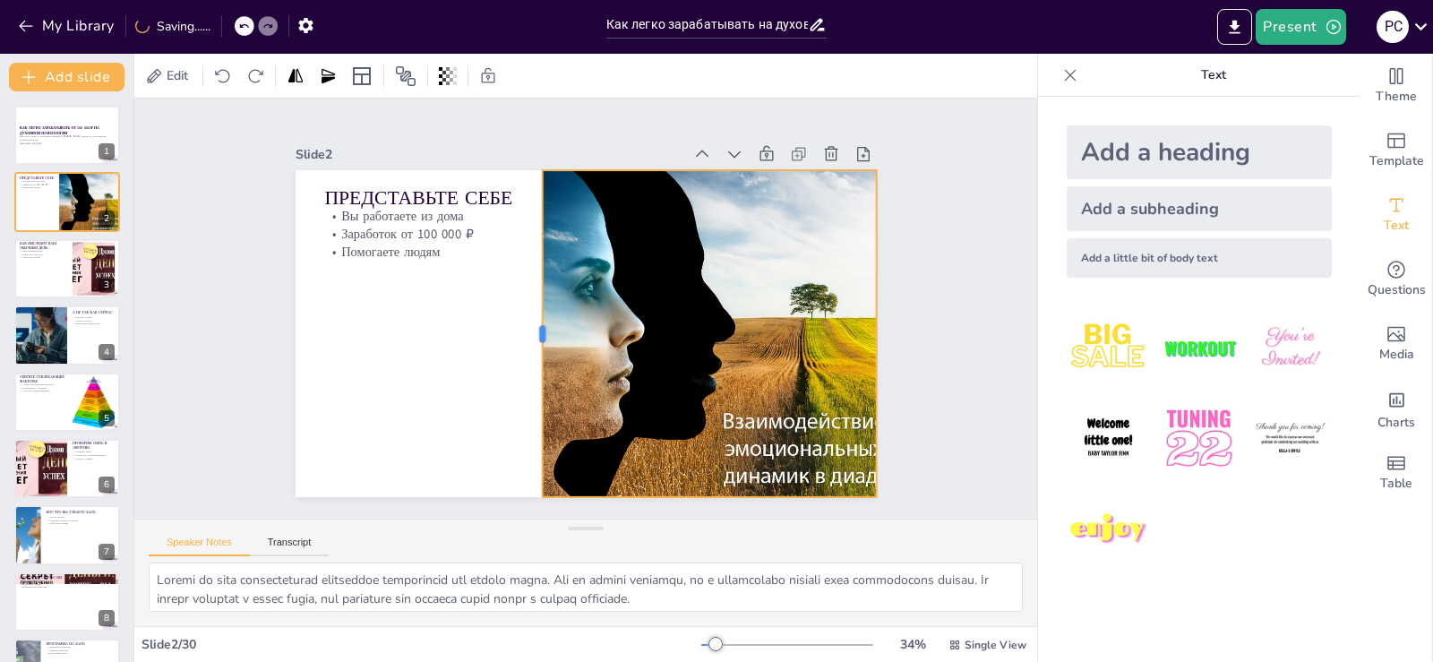
checkbox input "true"
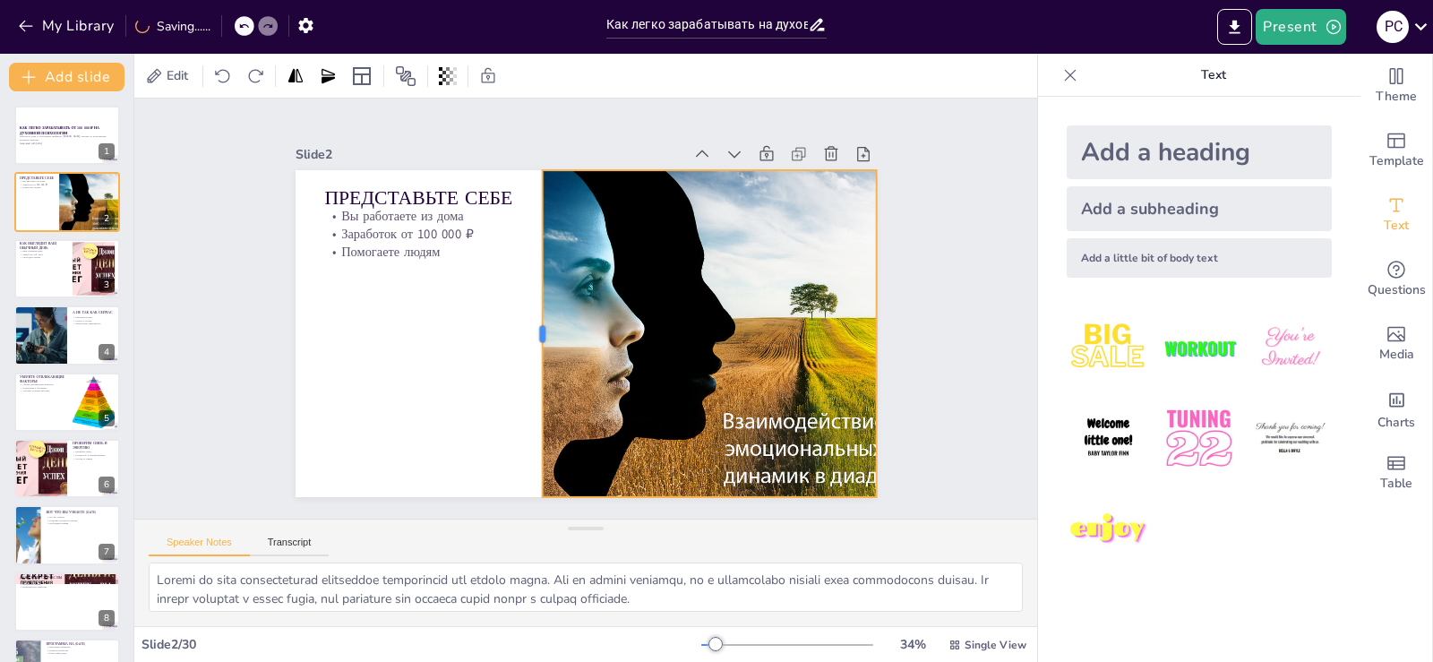
checkbox input "true"
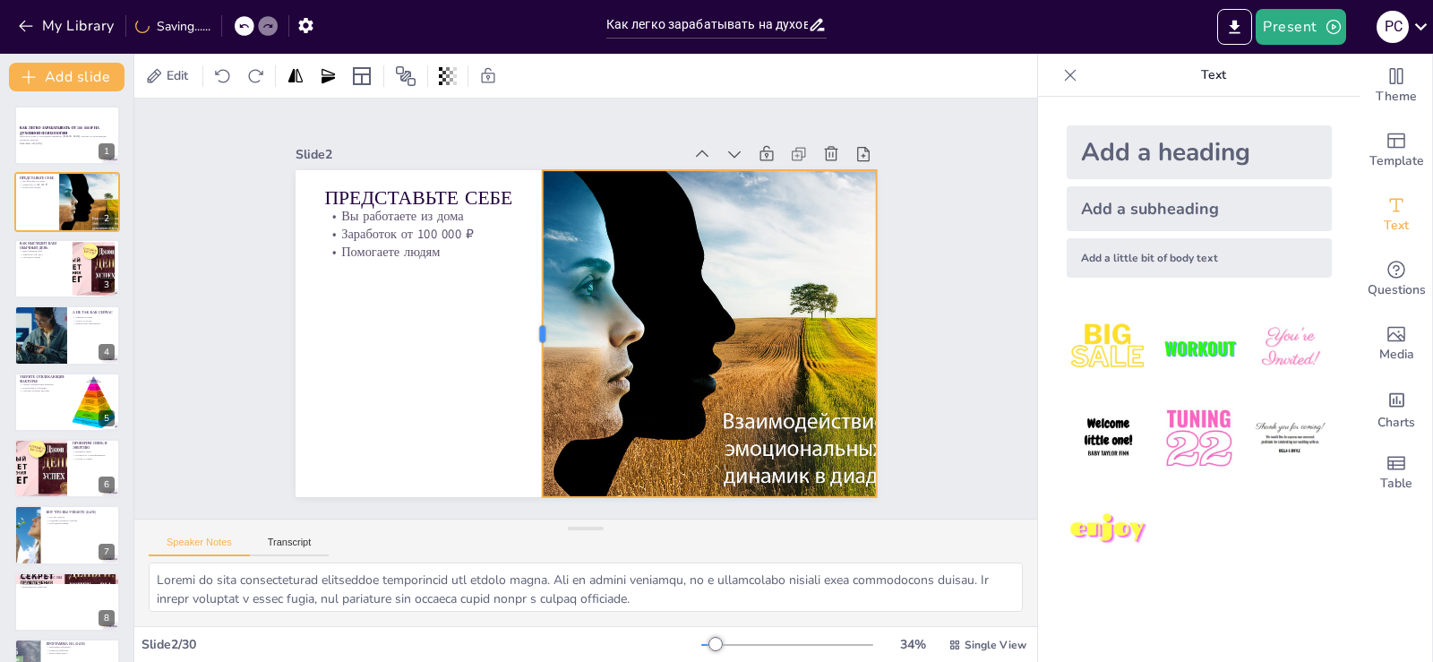
checkbox input "true"
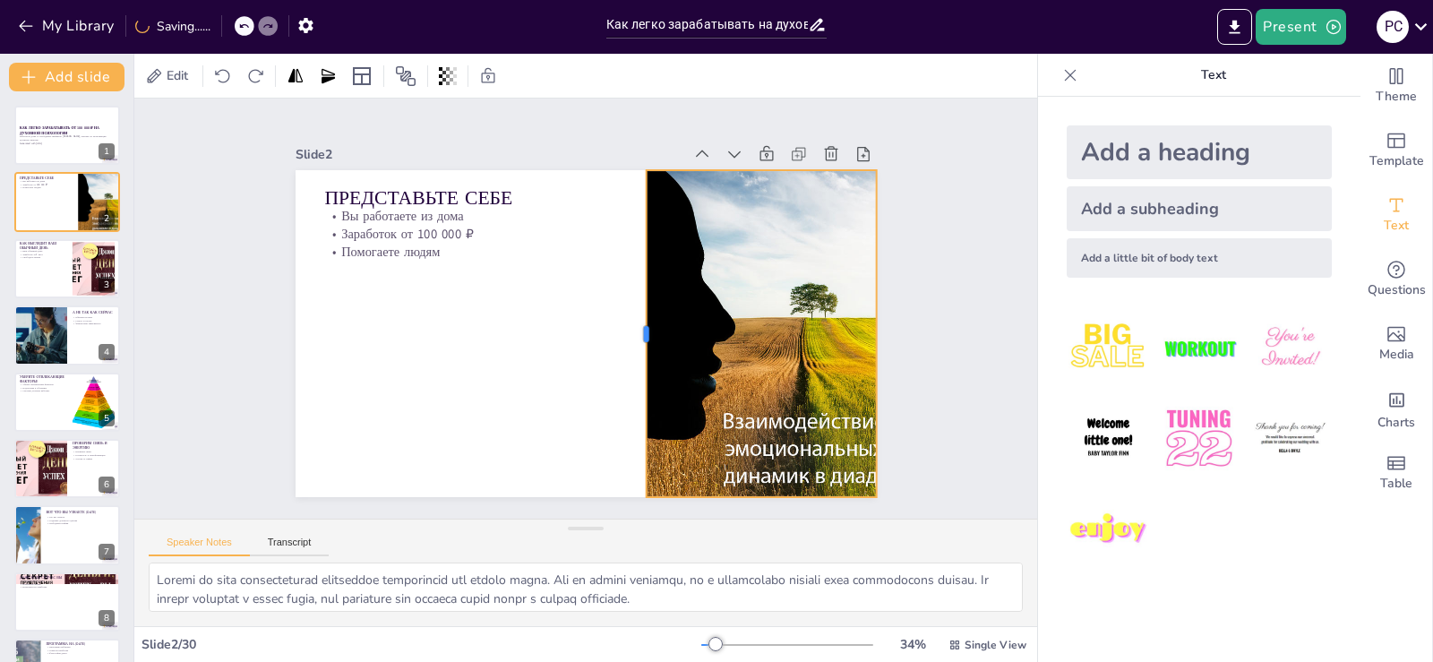
checkbox input "true"
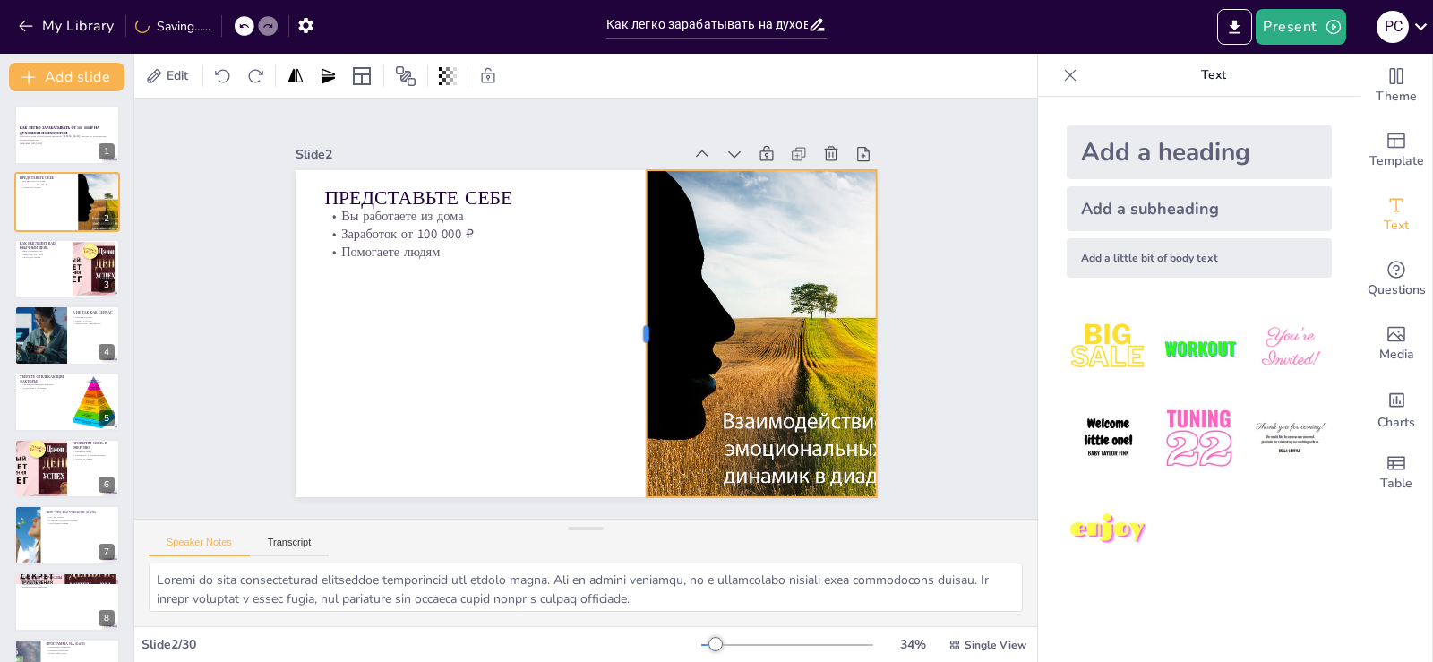
checkbox input "true"
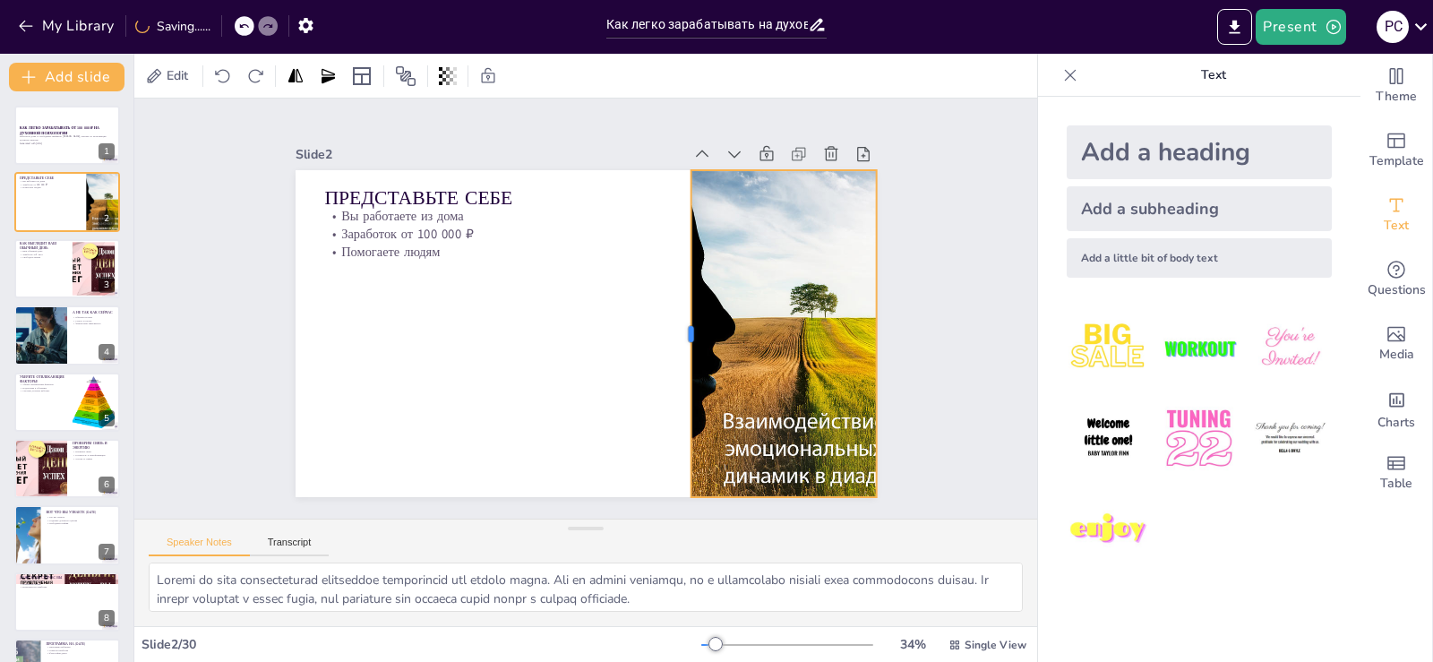
checkbox input "true"
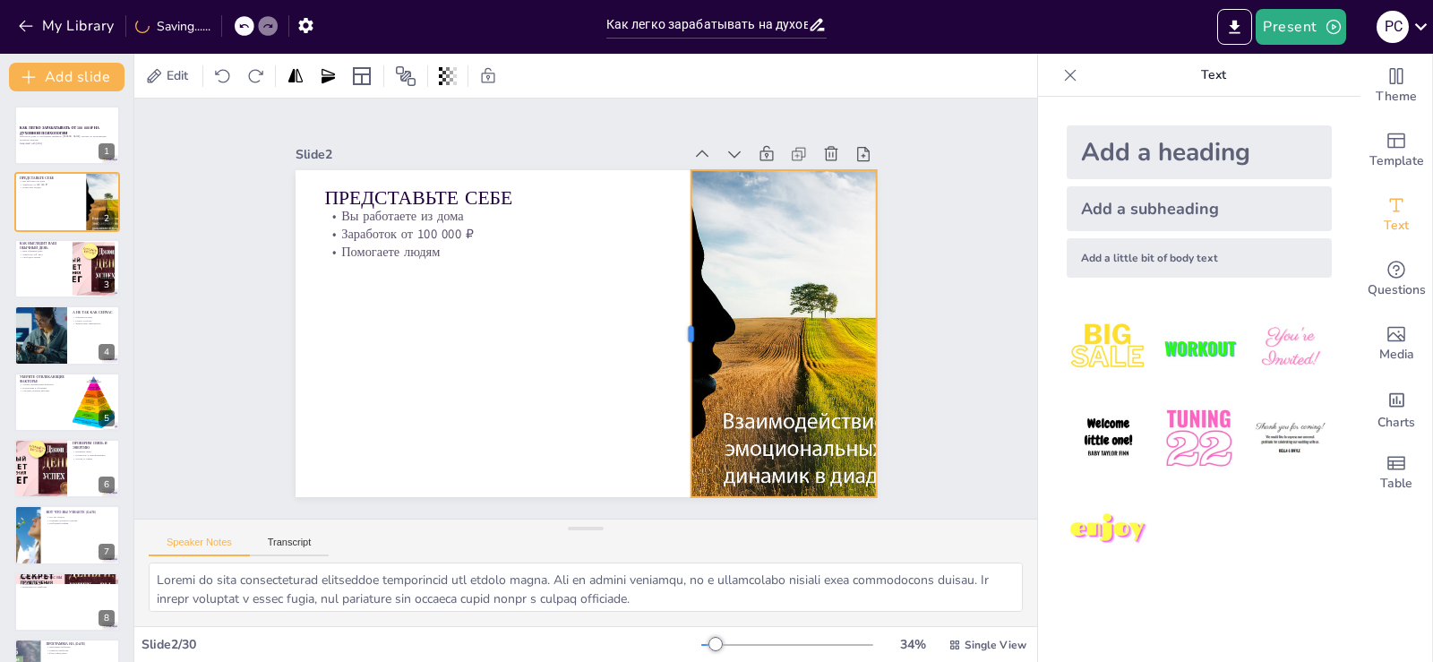
checkbox input "true"
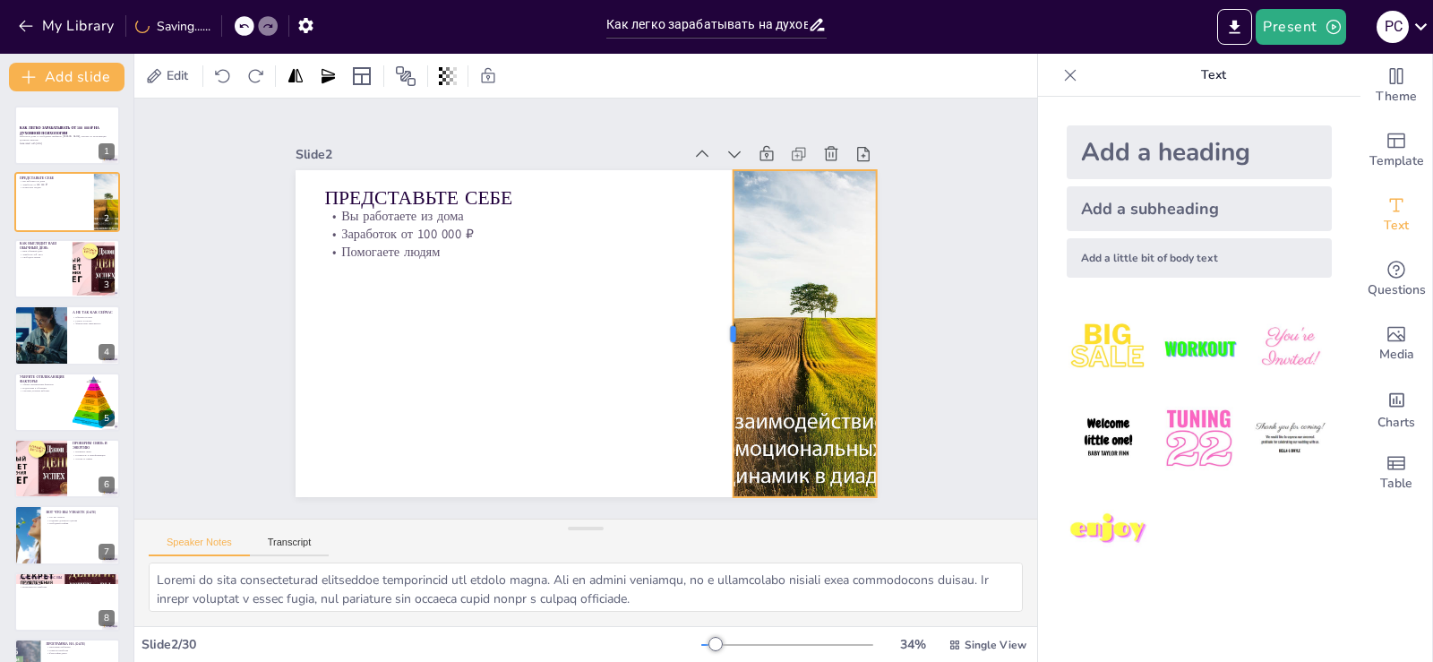
checkbox input "true"
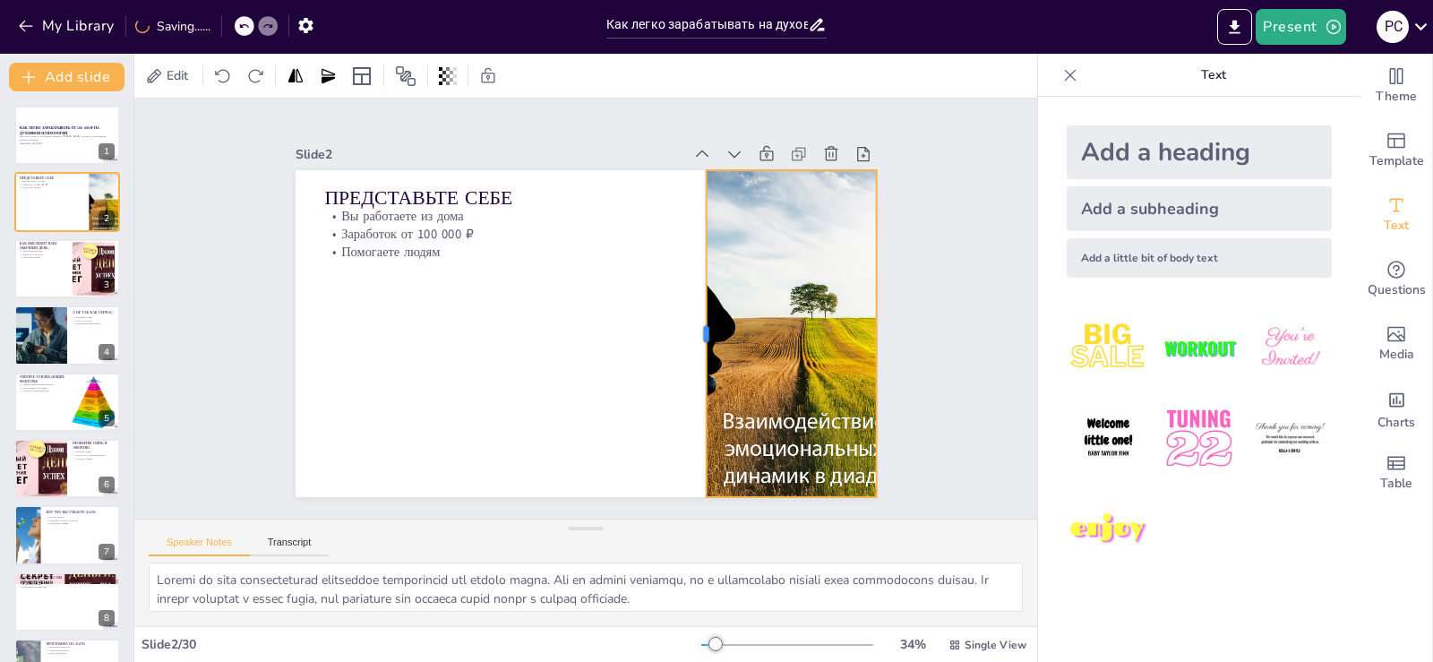
drag, startPoint x: 715, startPoint y: 326, endPoint x: 690, endPoint y: 355, distance: 38.1
click at [599, 355] on div at bounding box center [484, 365] width 229 height 252
click at [45, 261] on div at bounding box center [66, 268] width 107 height 61
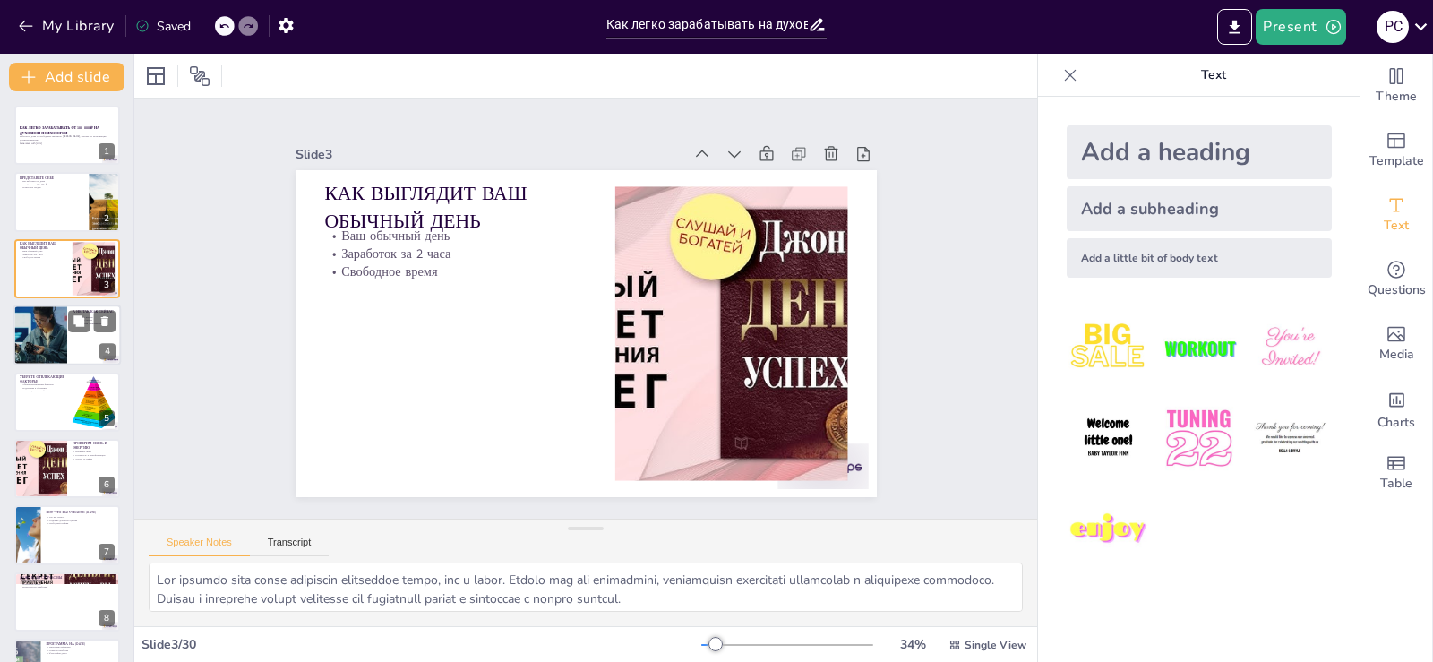
click at [48, 336] on div at bounding box center [40, 334] width 107 height 61
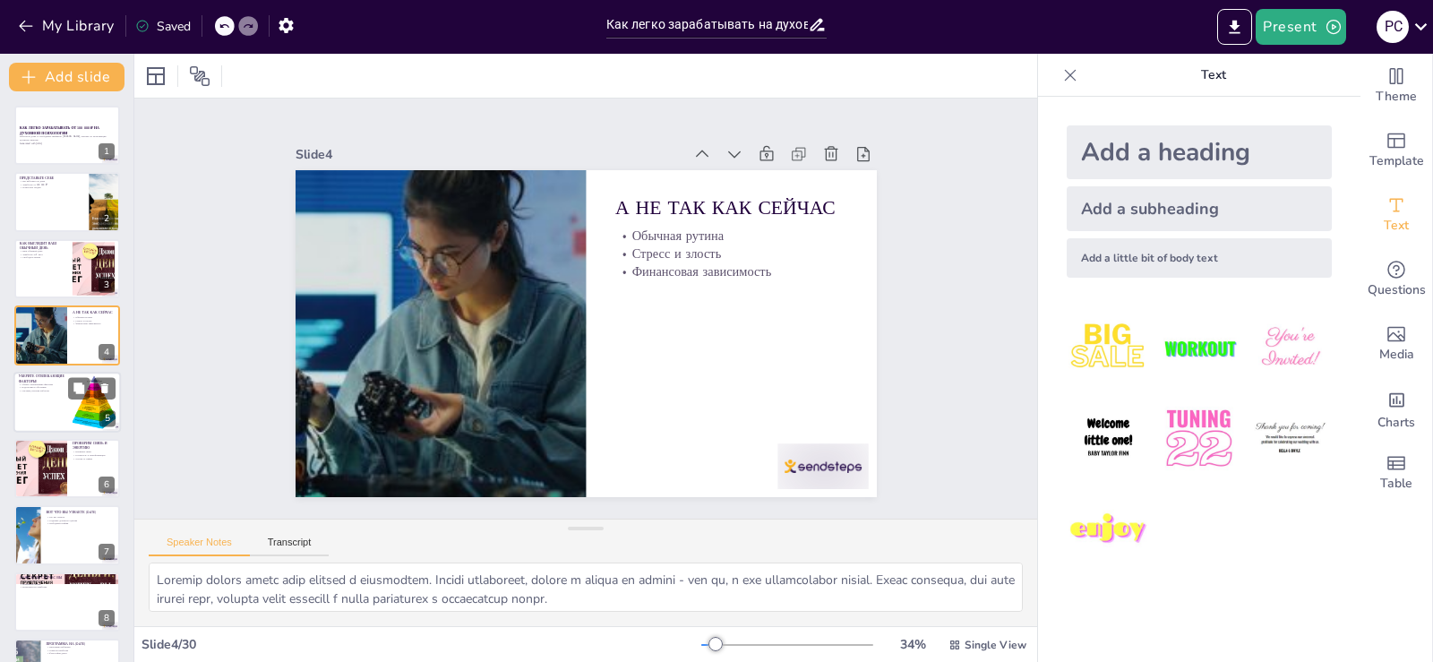
click at [28, 416] on div at bounding box center [66, 402] width 107 height 61
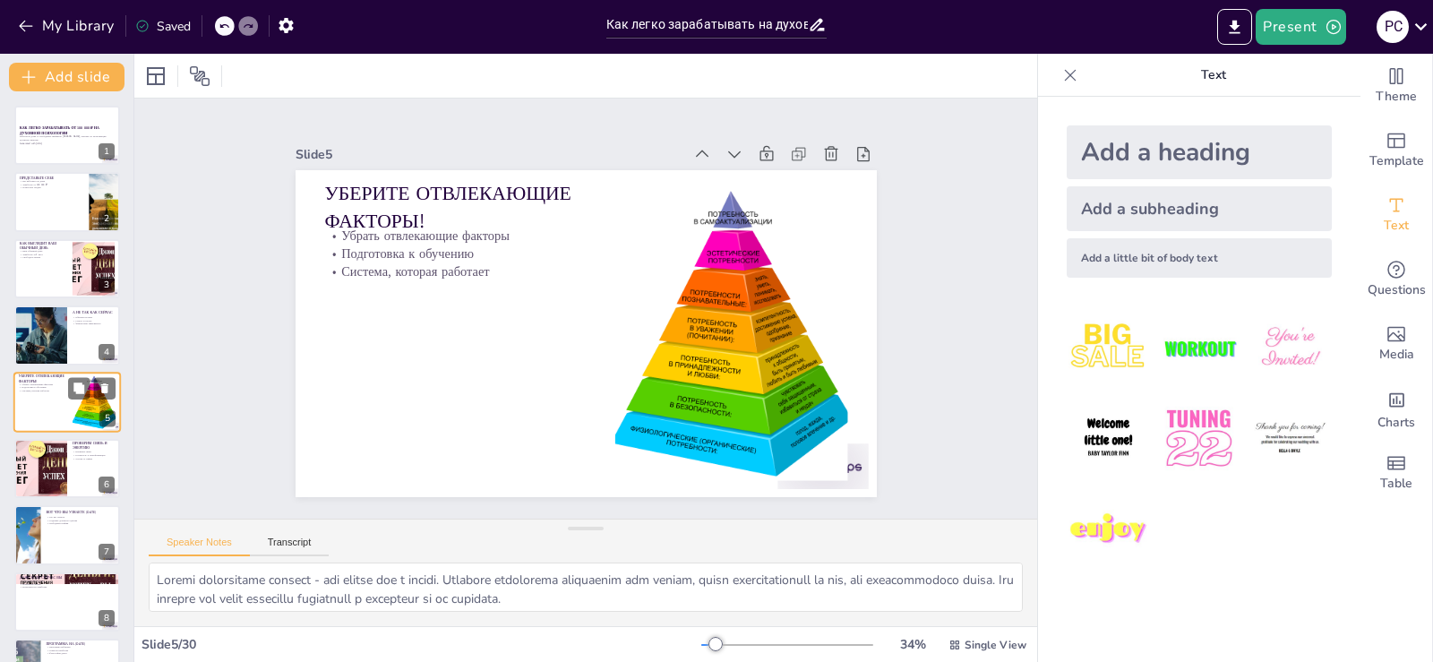
scroll to position [25, 0]
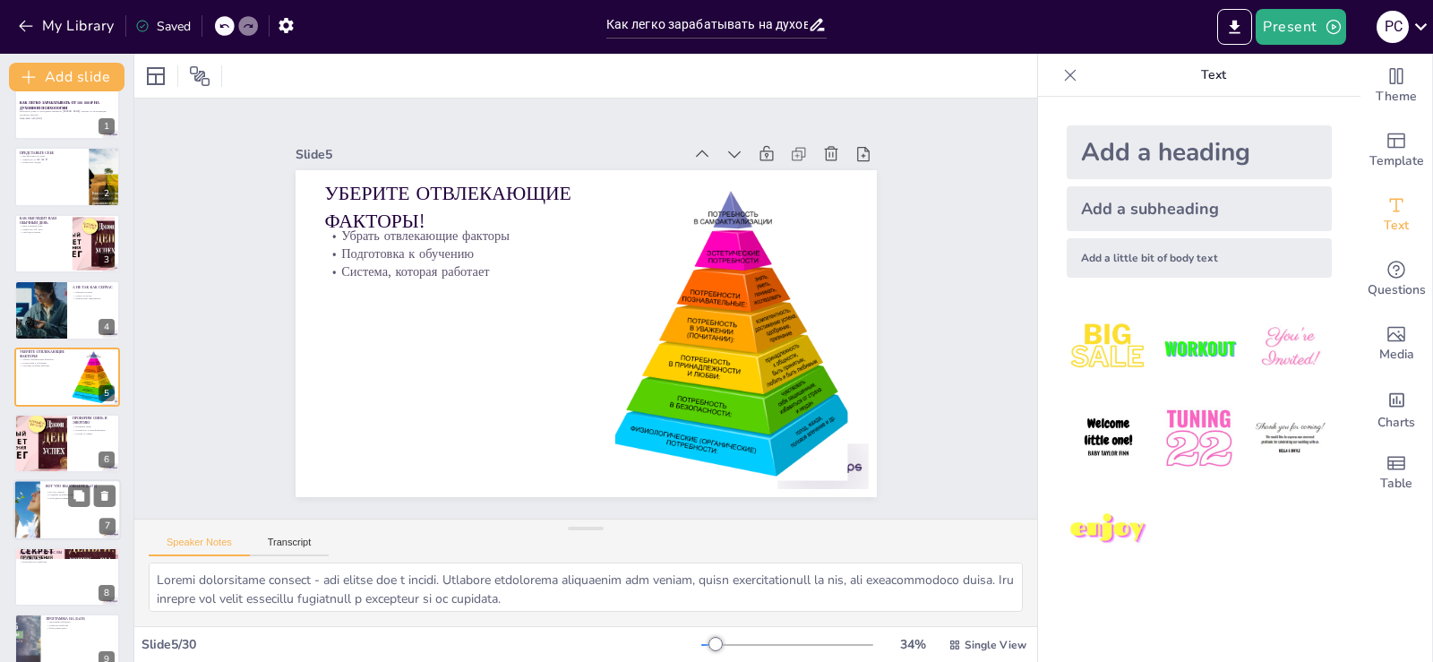
click at [30, 506] on div at bounding box center [26, 510] width 107 height 61
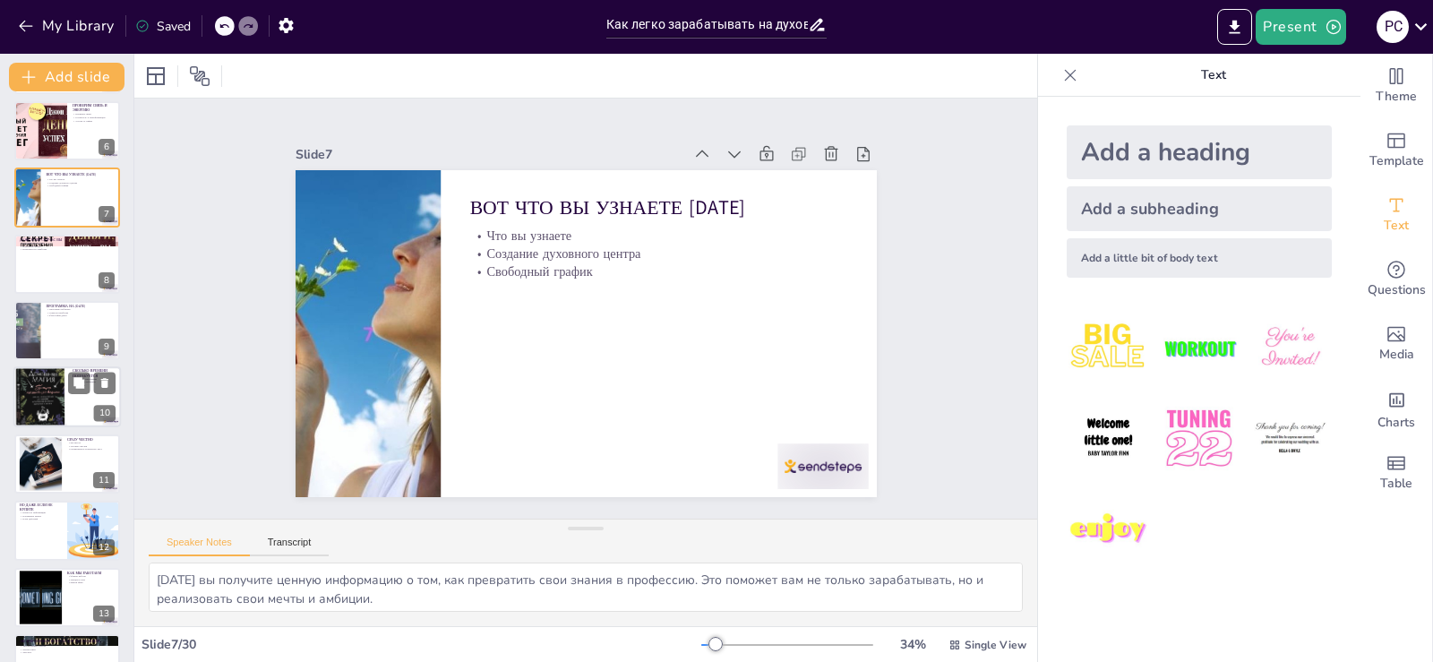
click at [38, 373] on div at bounding box center [40, 397] width 54 height 75
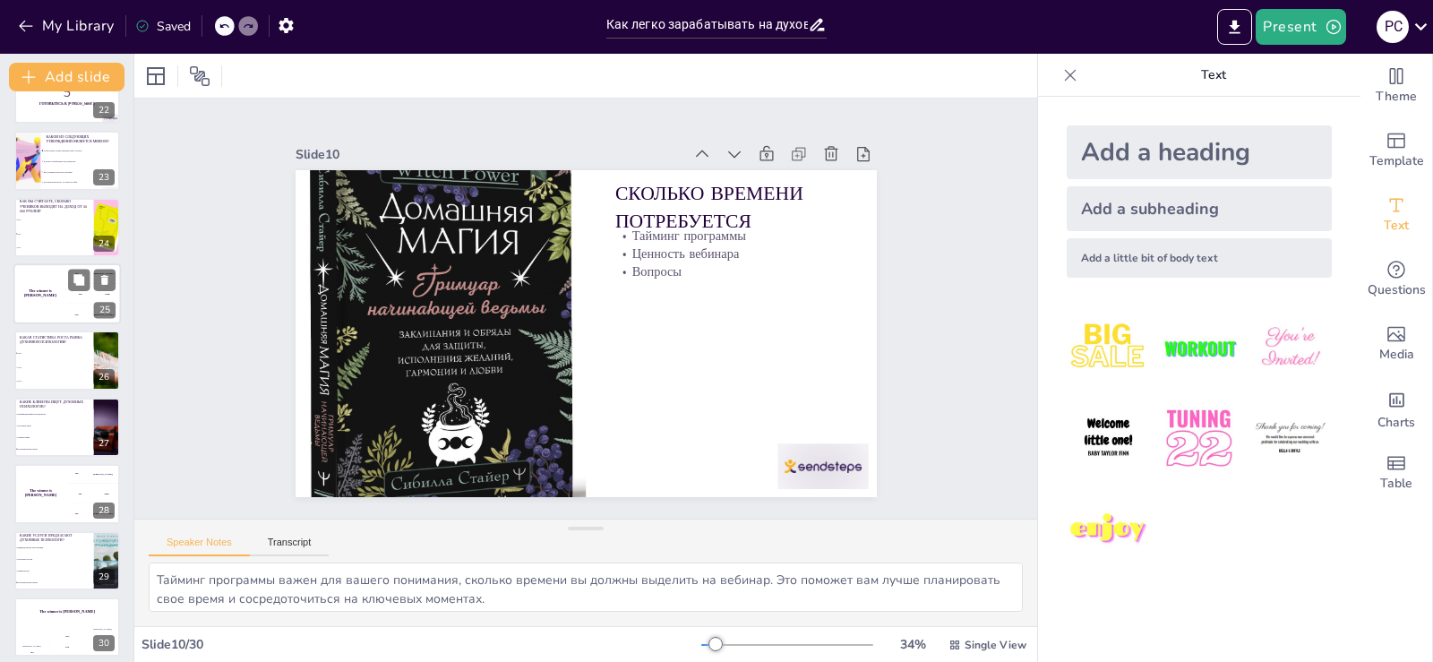
scroll to position [1449, 0]
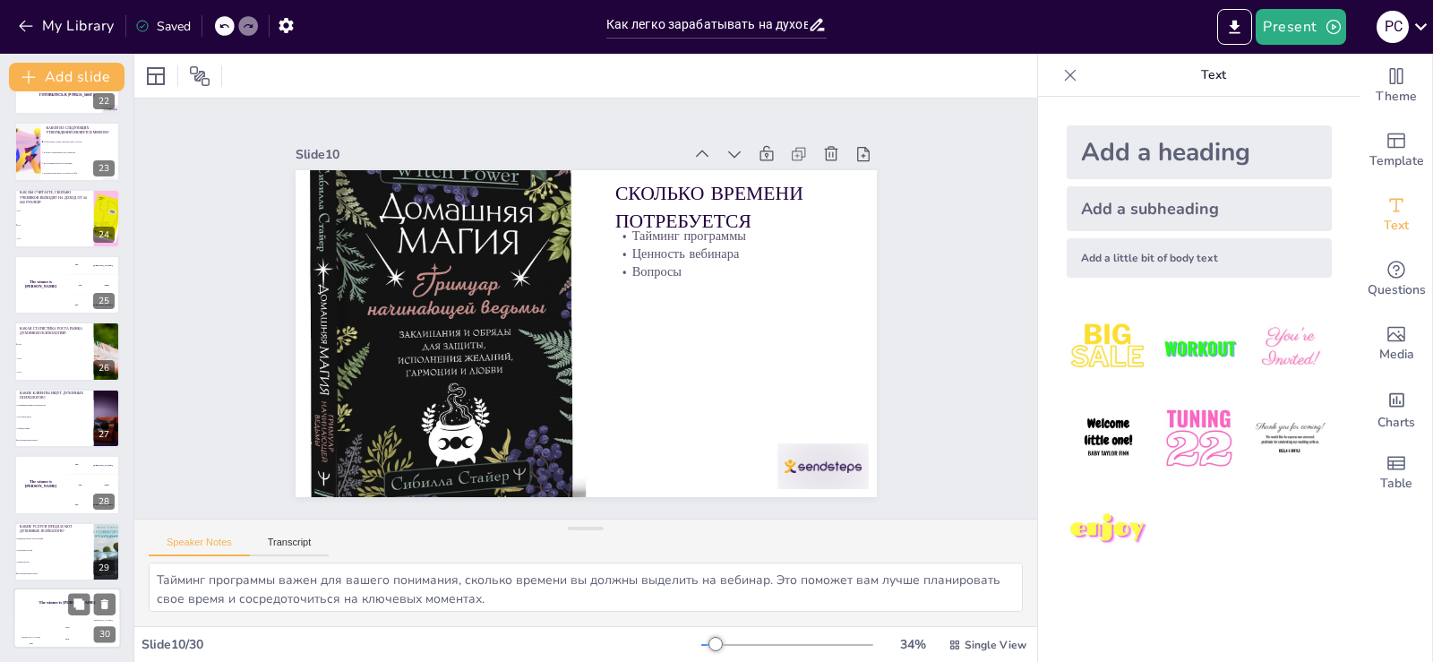
click at [54, 607] on div "The winner is [PERSON_NAME]" at bounding box center [66, 602] width 107 height 30
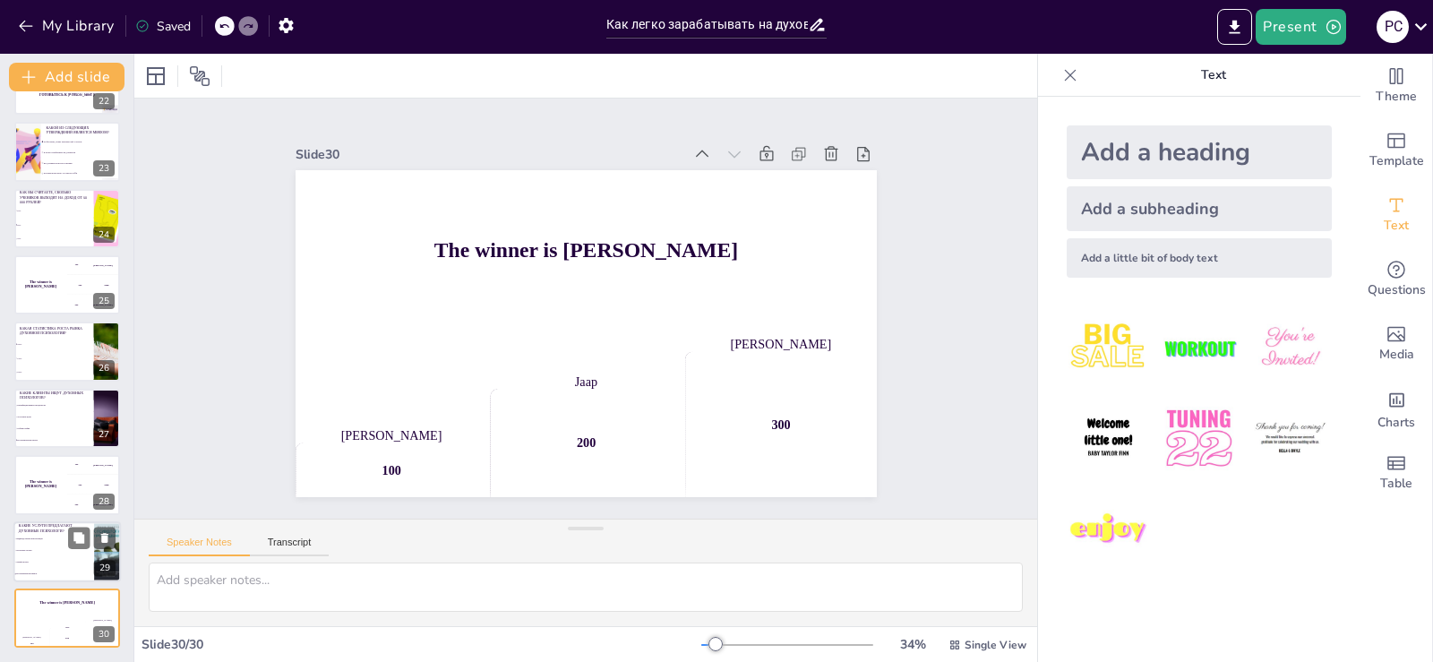
click at [61, 542] on li "Индивидуальные консультации" at bounding box center [53, 539] width 81 height 12
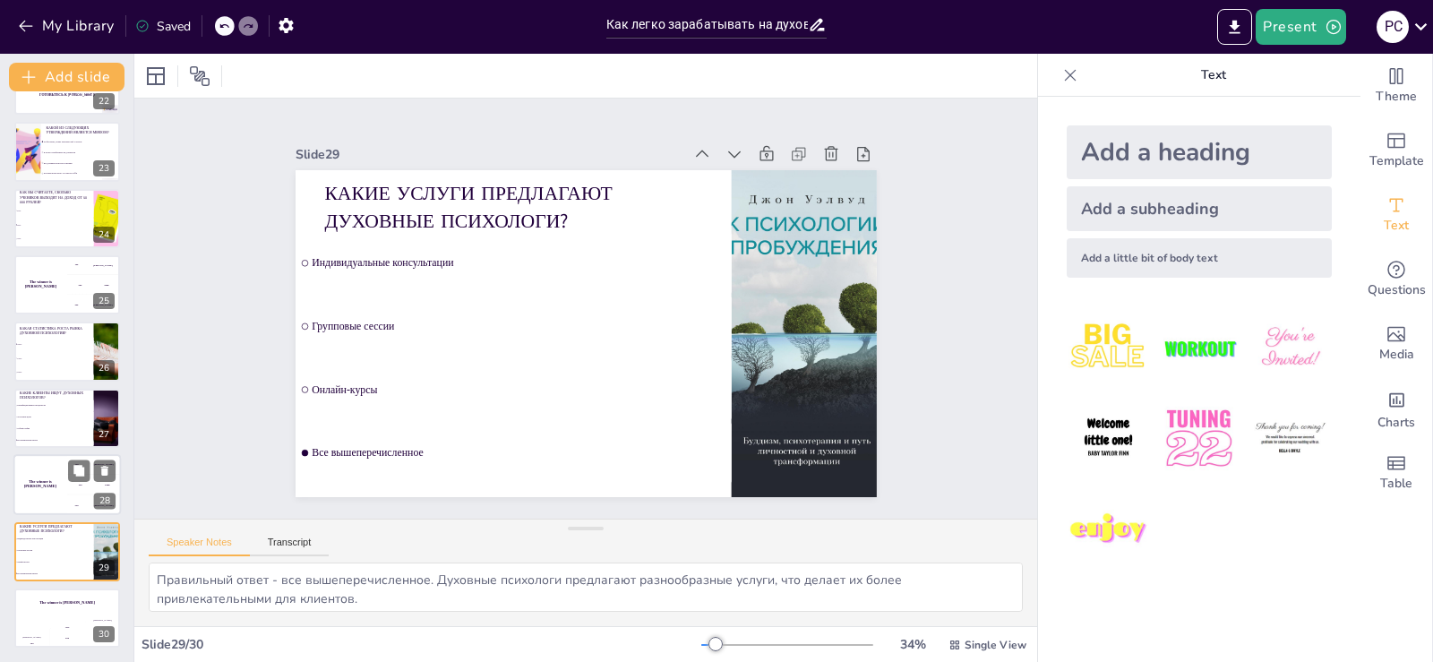
click at [55, 478] on div "The winner is [PERSON_NAME]" at bounding box center [40, 484] width 54 height 61
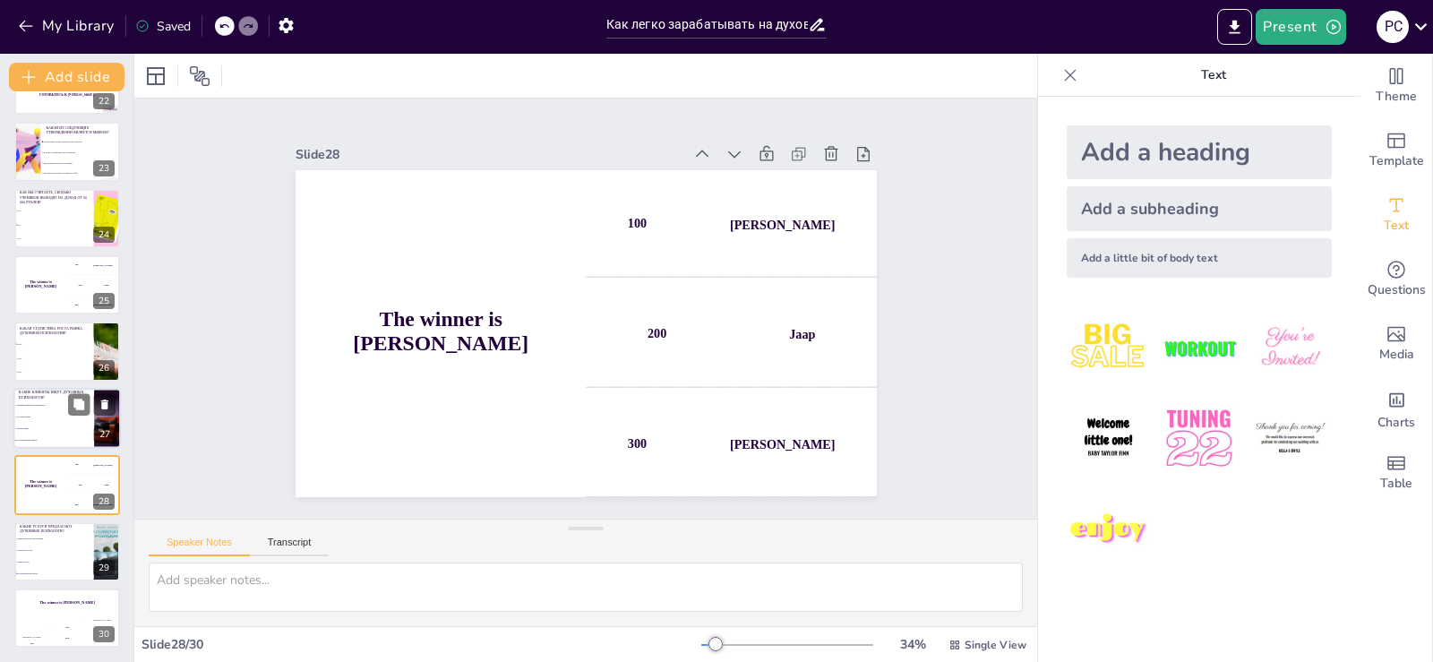
click at [55, 411] on li "Доступные цены" at bounding box center [53, 417] width 81 height 12
